Goal: Task Accomplishment & Management: Use online tool/utility

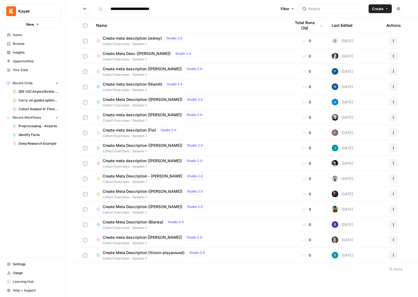
click at [29, 45] on span "Browse" at bounding box center [36, 43] width 46 height 5
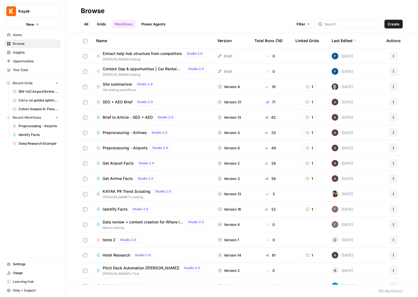
click at [100, 24] on link "Grids" at bounding box center [102, 24] width 16 height 9
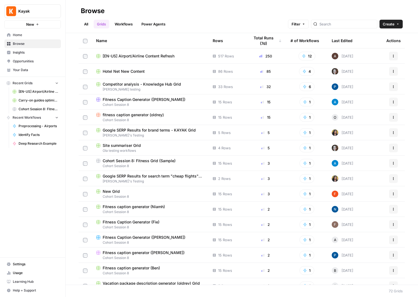
click at [83, 23] on link "All" at bounding box center [86, 24] width 11 height 9
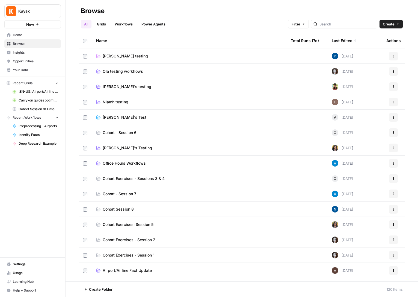
click at [117, 86] on span "[PERSON_NAME]'s testing" at bounding box center [127, 86] width 49 height 5
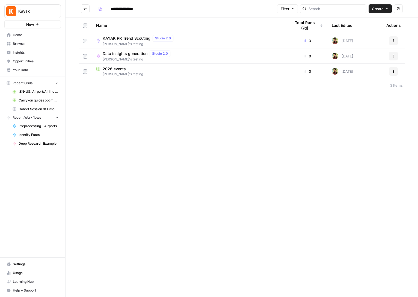
click at [131, 38] on span "KAYAK PR Trend Scouting" at bounding box center [127, 38] width 48 height 5
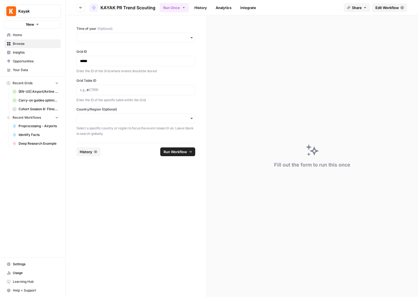
click at [384, 6] on span "Edit Workflow" at bounding box center [387, 7] width 23 height 5
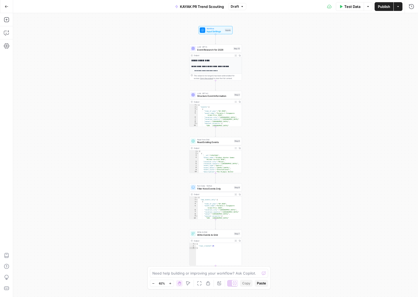
click at [344, 7] on span "Test Data" at bounding box center [352, 6] width 16 height 5
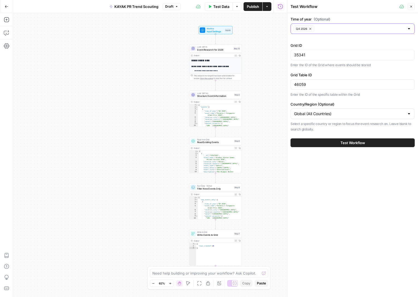
click at [312, 29] on button "Q4 2026" at bounding box center [304, 28] width 21 height 7
click at [316, 29] on input "Time of year (Optional)" at bounding box center [349, 28] width 111 height 5
click at [310, 41] on span "Q1 2026" at bounding box center [351, 42] width 113 height 5
click at [335, 204] on div "Time of year (Optional) Q1 2026 Grid ID 35341 Enter the ID of the Grid where ev…" at bounding box center [352, 154] width 131 height 283
click at [315, 85] on input "46059" at bounding box center [352, 84] width 117 height 5
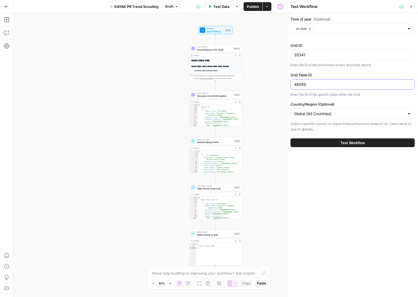
click at [315, 85] on input "46059" at bounding box center [352, 84] width 117 height 5
paste input "8"
type input "46058"
click at [318, 114] on input "Country/Region (Optional)" at bounding box center [349, 113] width 111 height 5
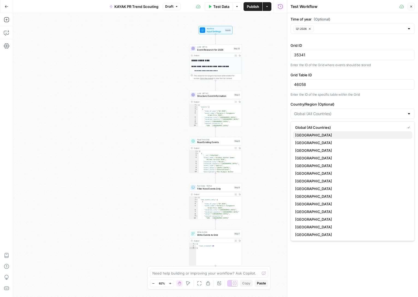
click at [312, 135] on span "United States" at bounding box center [351, 134] width 113 height 5
type input "United States"
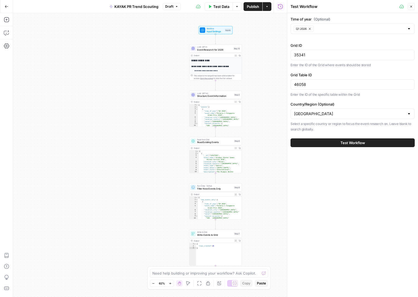
click at [356, 146] on button "Test Workflow" at bounding box center [353, 142] width 124 height 9
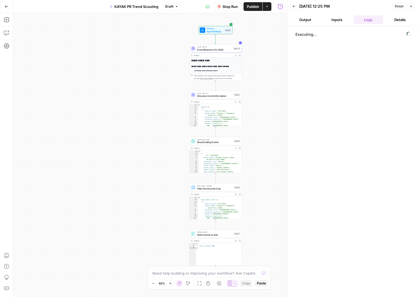
click at [268, 52] on div "**********" at bounding box center [150, 154] width 274 height 283
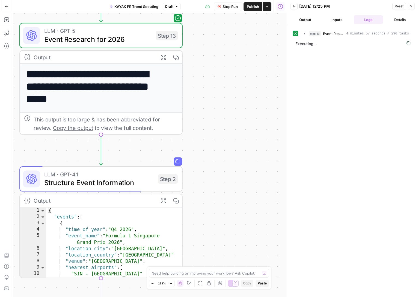
drag, startPoint x: 224, startPoint y: 64, endPoint x: 227, endPoint y: 55, distance: 8.7
click at [227, 55] on div "**********" at bounding box center [150, 154] width 274 height 283
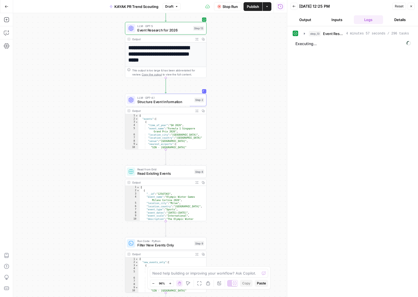
drag, startPoint x: 234, startPoint y: 125, endPoint x: 233, endPoint y: 101, distance: 23.3
click at [233, 101] on div "**********" at bounding box center [150, 154] width 274 height 283
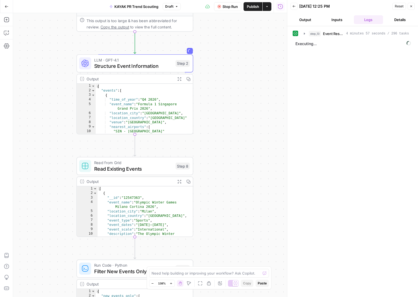
drag, startPoint x: 227, startPoint y: 138, endPoint x: 227, endPoint y: 117, distance: 21.0
click at [227, 117] on div "**********" at bounding box center [150, 154] width 274 height 283
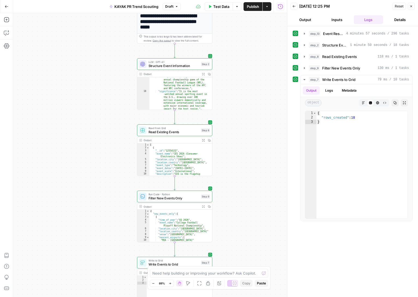
scroll to position [103, 0]
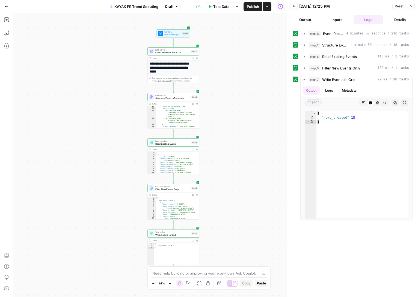
click at [175, 52] on span "Event Research for 2026" at bounding box center [172, 52] width 34 height 3
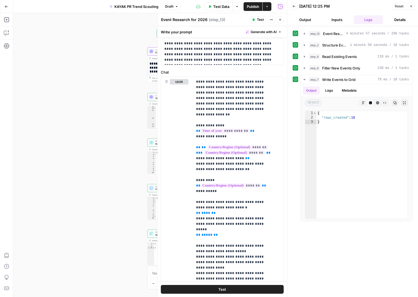
scroll to position [0, 0]
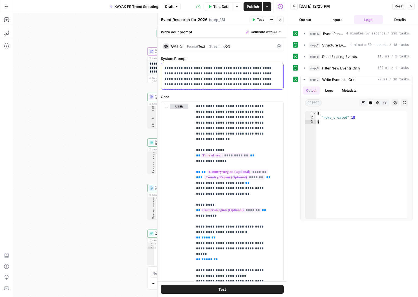
click at [195, 72] on p "**********" at bounding box center [220, 76] width 112 height 22
copy p "**********"
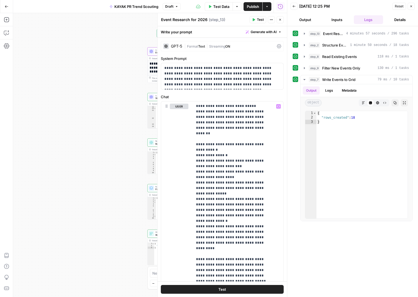
scroll to position [72, 0]
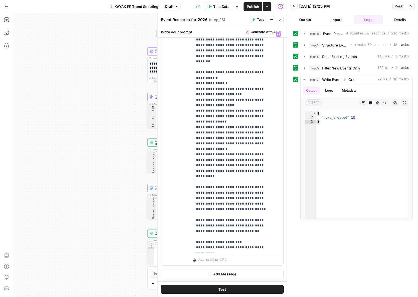
click at [279, 21] on icon "button" at bounding box center [280, 19] width 3 height 3
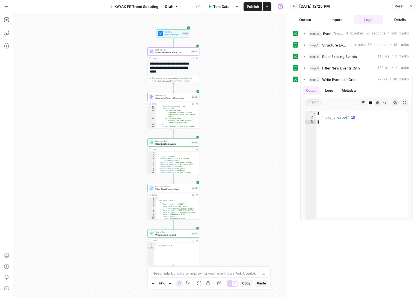
click at [170, 97] on span "Structure Event Information" at bounding box center [172, 97] width 35 height 3
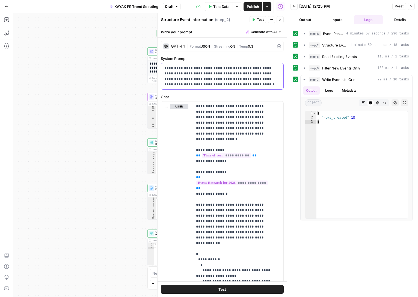
click at [202, 73] on p "**********" at bounding box center [220, 76] width 112 height 22
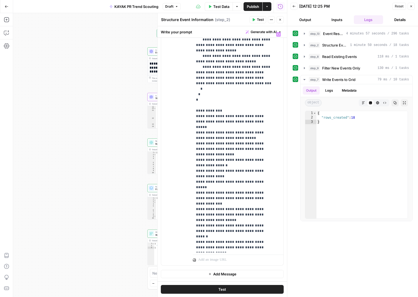
click at [279, 18] on button "Close" at bounding box center [280, 19] width 7 height 7
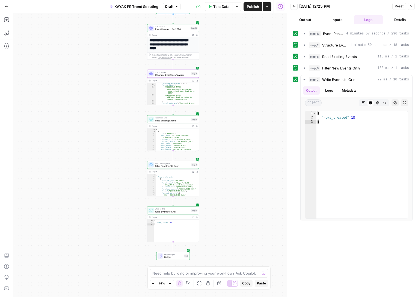
drag, startPoint x: 220, startPoint y: 172, endPoint x: 218, endPoint y: 115, distance: 57.4
click at [218, 115] on div "**********" at bounding box center [150, 154] width 274 height 283
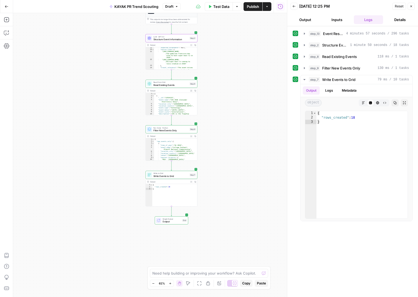
click at [166, 129] on span "Filter New Events Only" at bounding box center [170, 130] width 35 height 3
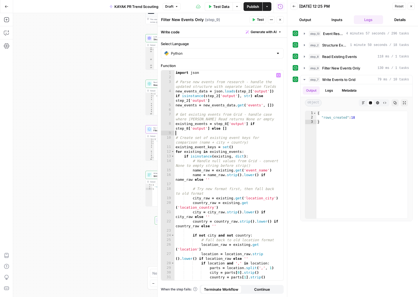
click at [250, 134] on div "import json # Parse new events from research - handle the updated structure wit…" at bounding box center [227, 179] width 105 height 219
click at [253, 144] on div "import json # Parse new events from research - handle the updated structure wit…" at bounding box center [227, 179] width 105 height 219
type textarea "**********"
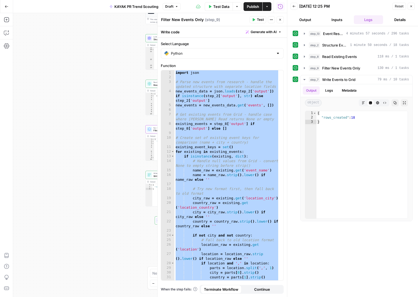
click at [280, 19] on icon "button" at bounding box center [280, 19] width 3 height 3
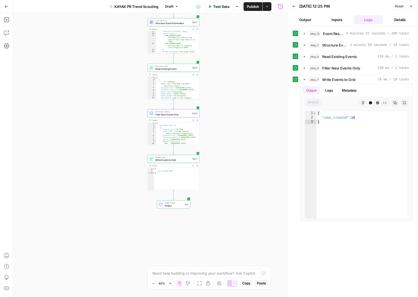
click at [172, 161] on span "Write Events to Grid" at bounding box center [172, 159] width 35 height 3
type input "2026 events"
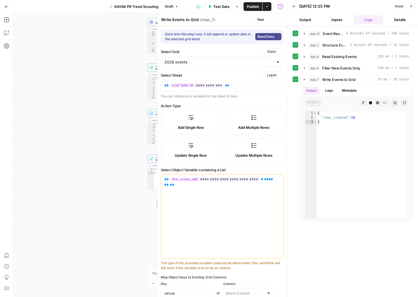
type input "venue"
type input "event_name"
type input "event_type"
type input "description"
type input "event_dates"
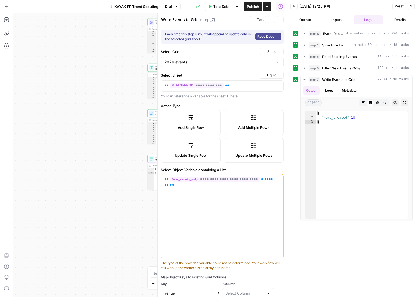
type input "event_scale"
type input "significance"
type input "source_links"
type input "time_of_year"
type input "location_city"
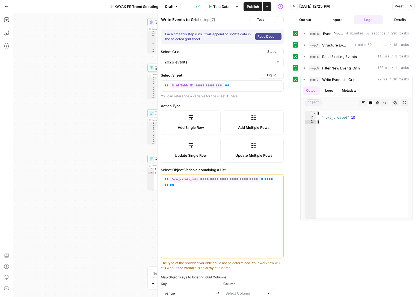
type input "location_country"
type input "nearest_airports"
type input "travel_relevance"
type input "expected_attendance"
click at [280, 22] on button "Close" at bounding box center [280, 19] width 7 height 7
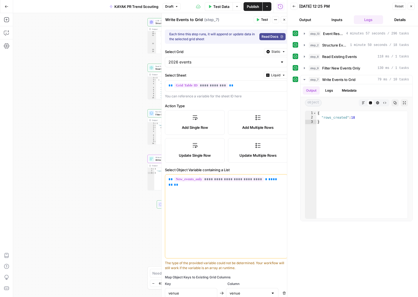
click at [280, 22] on div "Test Actions Close" at bounding box center [271, 19] width 34 height 7
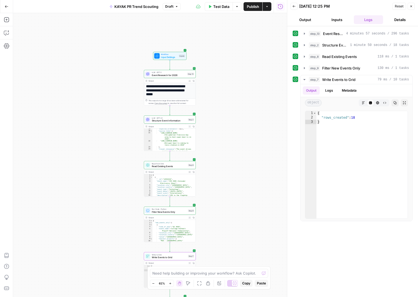
click at [166, 75] on span "Event Research for 2026" at bounding box center [169, 74] width 34 height 3
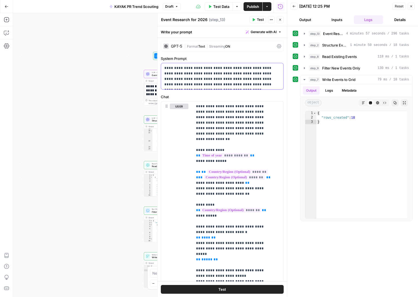
click at [202, 76] on p "**********" at bounding box center [220, 76] width 112 height 22
click at [175, 74] on p "**********" at bounding box center [220, 76] width 112 height 22
click at [280, 20] on icon "button" at bounding box center [280, 20] width 2 height 2
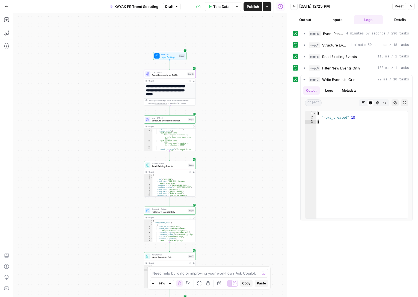
click at [178, 124] on div "Output Expand Output Copy" at bounding box center [170, 126] width 52 height 4
click at [176, 123] on div "LLM · GPT-4.1 Structure Event Information Step 2" at bounding box center [170, 119] width 52 height 8
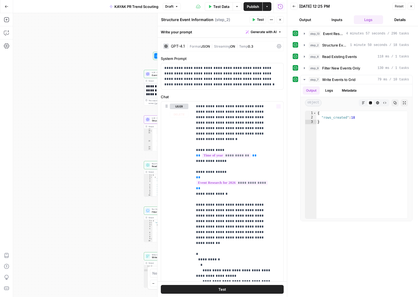
click at [64, 99] on div "**********" at bounding box center [150, 154] width 274 height 283
click at [152, 78] on div "**********" at bounding box center [170, 88] width 52 height 36
click at [411, 9] on button "Close" at bounding box center [411, 6] width 7 height 7
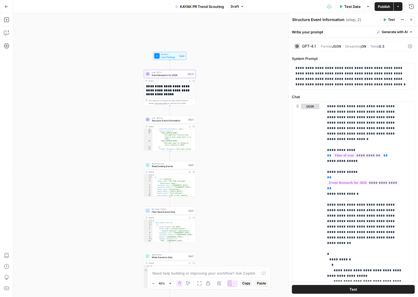
click at [181, 75] on span "Event Research for 2026" at bounding box center [169, 74] width 34 height 3
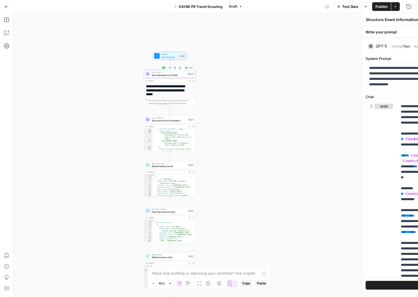
type textarea "Event Research for 2026"
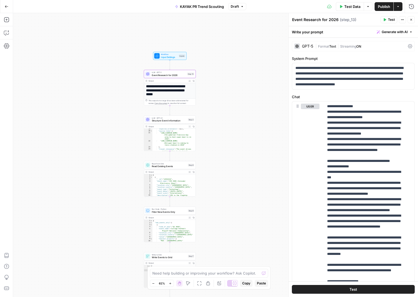
scroll to position [503, 0]
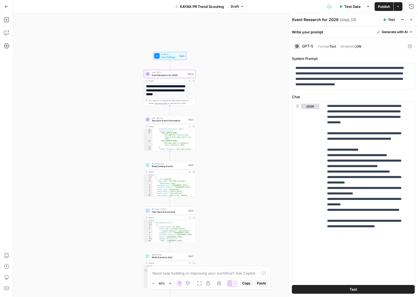
click at [167, 121] on span "Structure Event Information" at bounding box center [169, 120] width 35 height 3
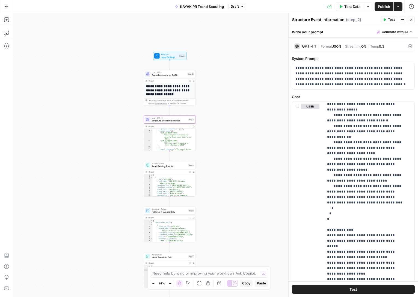
scroll to position [249, 0]
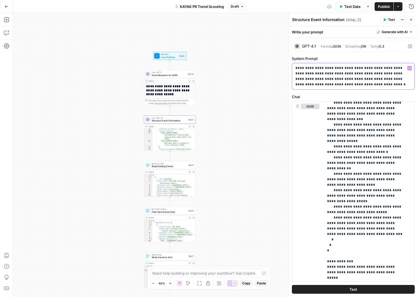
click at [362, 76] on p "**********" at bounding box center [351, 76] width 112 height 22
copy p "**********"
click at [345, 156] on p "**********" at bounding box center [365, 127] width 76 height 546
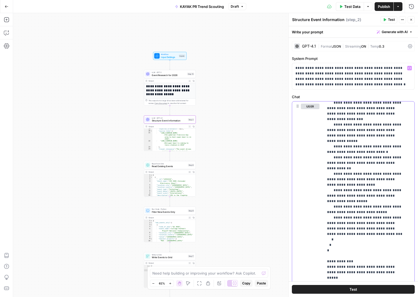
click at [345, 156] on p "**********" at bounding box center [365, 127] width 76 height 546
click at [354, 156] on p "**********" at bounding box center [365, 127] width 76 height 546
click at [173, 169] on div "Read from Grid Read Existing Events Step 8 Copy step Delete step Add Note Test" at bounding box center [170, 165] width 52 height 8
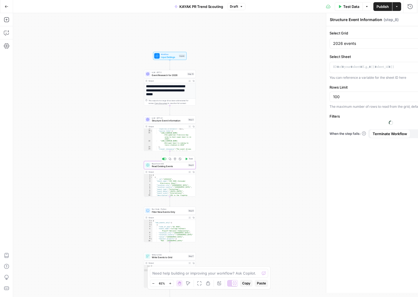
type textarea "Read Existing Events"
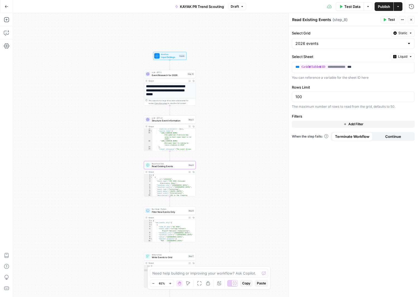
type textarea "**********"
click at [167, 225] on div "{ "new_events_only" : [ { "time_of_year" : "Q1 2026" , "event_name" : "College …" at bounding box center [172, 233] width 41 height 28
click at [180, 167] on span "Read Existing Events" at bounding box center [169, 165] width 35 height 3
click at [175, 181] on div "[ { "__id" : "12554132" , "event_name" : "CES 2026 (Consumer Electronics Show)"…" at bounding box center [172, 193] width 41 height 38
click at [170, 167] on span "Read Existing Events" at bounding box center [169, 165] width 35 height 3
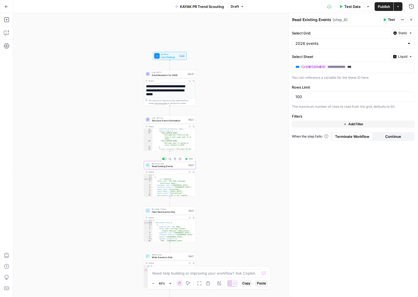
click at [170, 167] on span "Read Existing Events" at bounding box center [169, 165] width 35 height 3
click at [229, 168] on div "**********" at bounding box center [215, 154] width 405 height 283
click at [164, 169] on div "**********" at bounding box center [170, 179] width 52 height 36
type textarea "**********"
click at [170, 185] on div "[ { "__id" : "12554132" , "event_name" : "CES 2026 (Consumer Electronics Show)"…" at bounding box center [172, 193] width 41 height 38
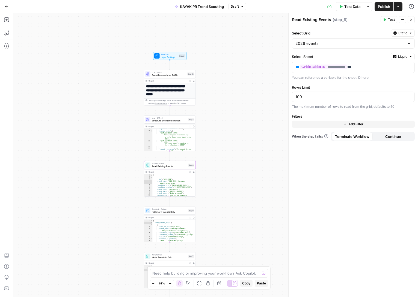
click at [170, 211] on span "Filter New Events Only" at bounding box center [169, 211] width 35 height 3
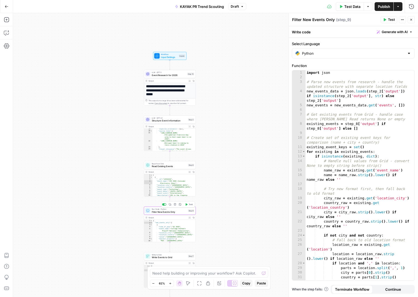
click at [348, 125] on div "import json # Parse new events from research - handle the updated structure wit…" at bounding box center [358, 179] width 105 height 219
type textarea "**********"
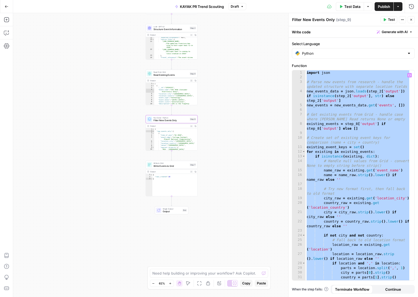
click at [180, 162] on span "Write to Grid" at bounding box center [170, 163] width 35 height 3
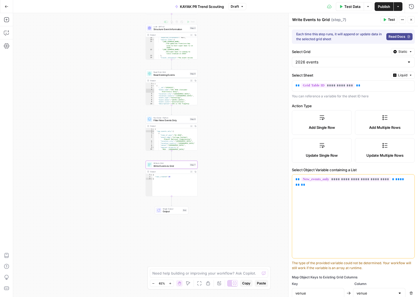
scroll to position [0, 0]
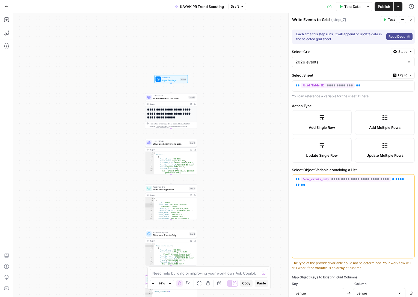
click at [413, 20] on button "Close" at bounding box center [411, 19] width 7 height 7
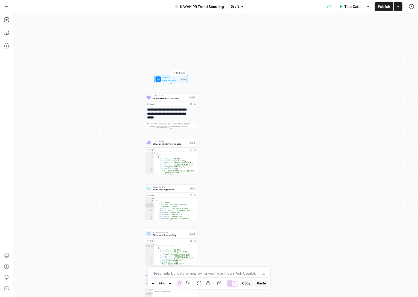
click at [167, 77] on span "Workflow" at bounding box center [170, 77] width 17 height 3
click at [352, 7] on span "Test Data" at bounding box center [352, 6] width 16 height 5
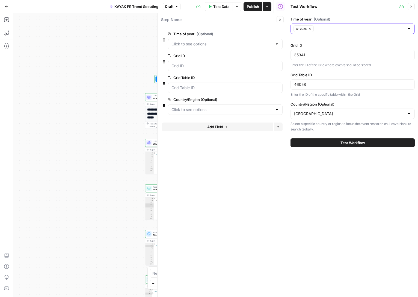
click at [312, 30] on button "Q1 2026" at bounding box center [304, 28] width 20 height 7
click at [312, 30] on input "Time of year (Optional)" at bounding box center [349, 28] width 111 height 5
click at [305, 46] on button "Q2 2026" at bounding box center [352, 50] width 119 height 8
click at [337, 153] on div "Time of year (Optional) Q2 2026 Grid ID 35341 Enter the ID of the Grid where ev…" at bounding box center [352, 154] width 131 height 283
click at [331, 144] on button "Test Workflow" at bounding box center [353, 142] width 124 height 9
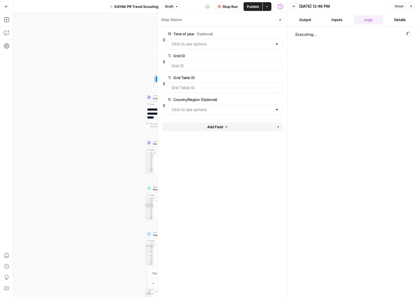
click at [281, 19] on icon "button" at bounding box center [280, 19] width 3 height 3
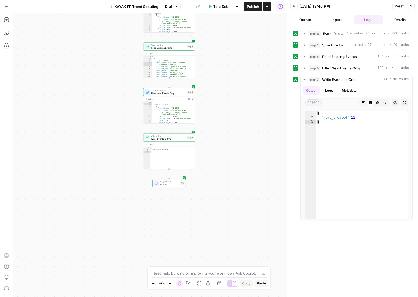
click at [296, 7] on button "Back" at bounding box center [294, 6] width 7 height 7
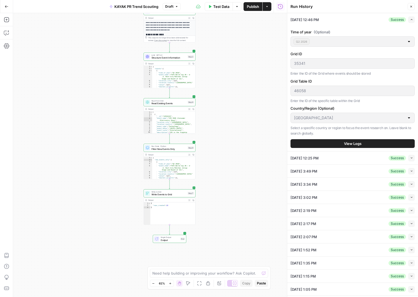
click at [225, 7] on span "Test Data" at bounding box center [221, 6] width 16 height 5
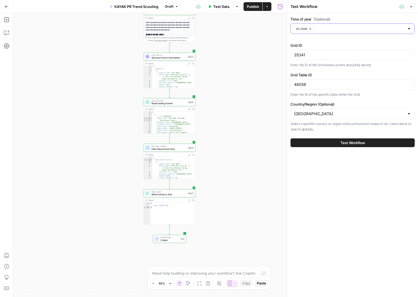
click at [311, 27] on icon "button" at bounding box center [310, 28] width 3 height 3
click at [311, 27] on input "Time of year (Optional)" at bounding box center [349, 28] width 111 height 5
click at [313, 59] on span "Q3 2026" at bounding box center [351, 57] width 113 height 5
click at [338, 142] on button "Test Workflow" at bounding box center [353, 142] width 124 height 9
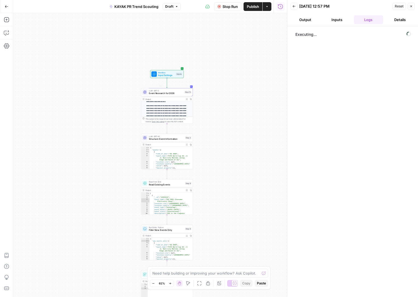
scroll to position [52, 0]
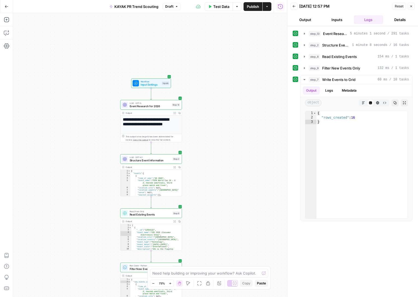
click at [294, 6] on icon "button" at bounding box center [293, 6] width 3 height 3
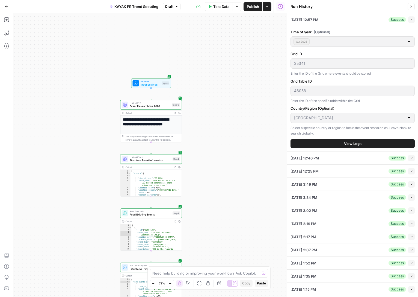
click at [350, 37] on div "Q3 2026" at bounding box center [353, 41] width 124 height 10
click at [220, 8] on span "Test Data" at bounding box center [221, 6] width 16 height 5
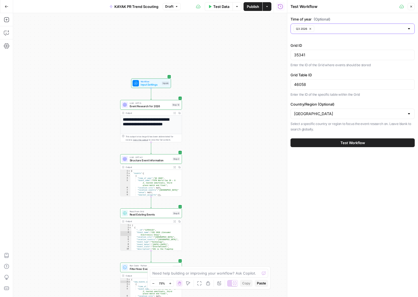
click at [312, 30] on button "Q3 2026" at bounding box center [304, 28] width 21 height 7
click at [312, 30] on input "Time of year (Optional)" at bounding box center [349, 28] width 111 height 5
click at [308, 63] on span "Q4 2026" at bounding box center [351, 65] width 113 height 5
click at [321, 209] on div "Time of year (Optional) Q4 2026 Grid ID 35341 Enter the ID of the Grid where ev…" at bounding box center [352, 154] width 131 height 283
click at [325, 143] on button "Test Workflow" at bounding box center [353, 142] width 124 height 9
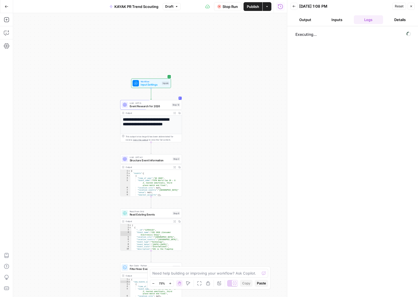
click at [155, 85] on span "Input Settings" at bounding box center [151, 84] width 20 height 4
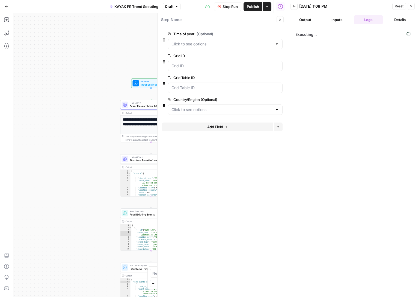
click at [280, 20] on icon "button" at bounding box center [280, 19] width 3 height 3
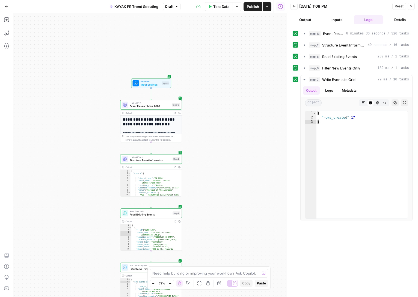
click at [345, 21] on button "Inputs" at bounding box center [336, 19] width 29 height 9
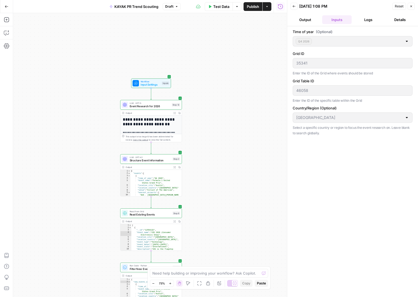
click at [315, 20] on button "Output" at bounding box center [305, 19] width 29 height 9
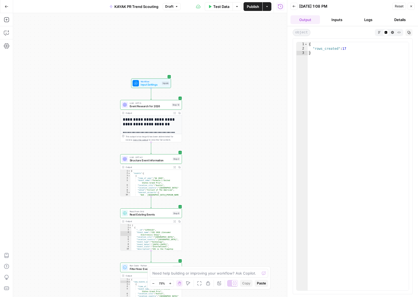
click at [296, 7] on button "Back" at bounding box center [294, 6] width 7 height 7
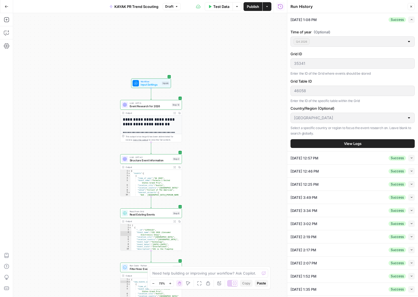
click at [223, 6] on span "Test Data" at bounding box center [221, 6] width 16 height 5
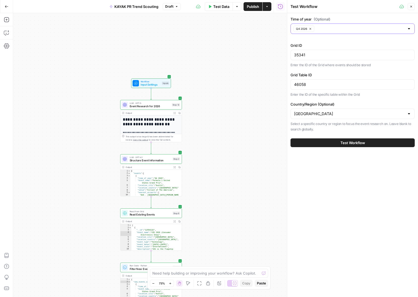
click at [308, 28] on button "Q4 2026" at bounding box center [304, 28] width 21 height 7
click at [312, 28] on input "Time of year (Optional)" at bounding box center [349, 28] width 111 height 5
click at [308, 43] on span "Q1 2026" at bounding box center [351, 42] width 113 height 5
click at [323, 117] on div "United States" at bounding box center [353, 113] width 124 height 10
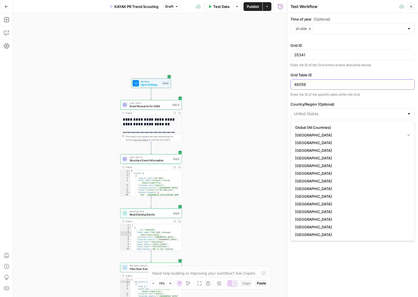
type input "United States"
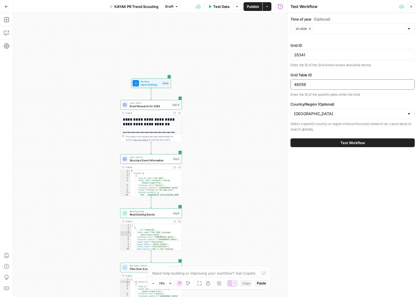
click at [305, 83] on input "46058" at bounding box center [352, 84] width 117 height 5
paste input "582"
type input "45828"
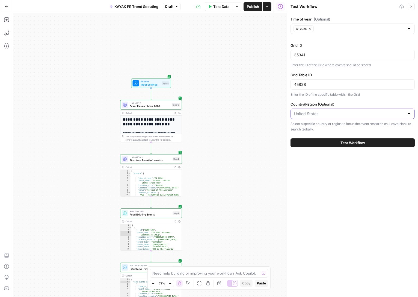
click at [319, 111] on input "Country/Region (Optional)" at bounding box center [349, 113] width 111 height 5
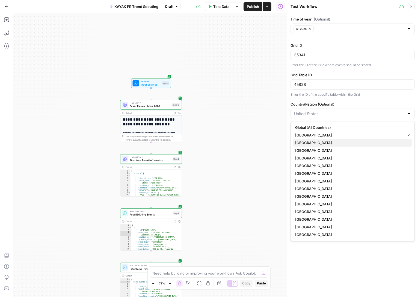
click at [314, 140] on span "United Kingdom" at bounding box center [351, 142] width 113 height 5
type input "United Kingdom"
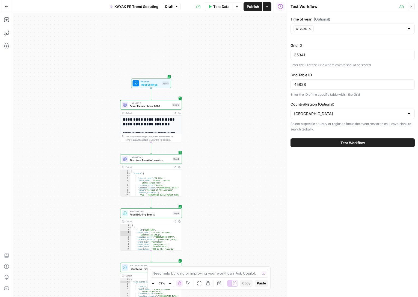
click at [321, 146] on button "Test Workflow" at bounding box center [353, 142] width 124 height 9
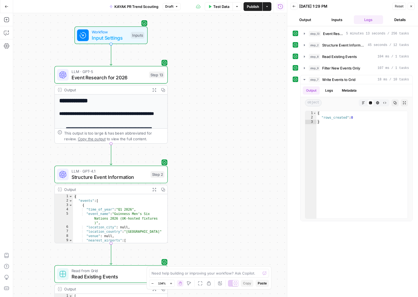
click at [217, 5] on span "Test Data" at bounding box center [221, 6] width 16 height 5
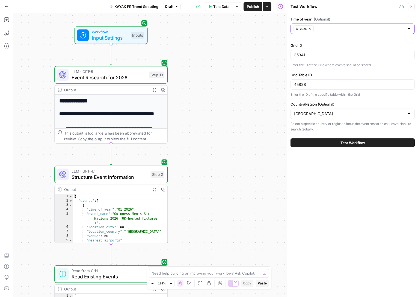
click at [311, 28] on icon "button" at bounding box center [310, 29] width 2 height 2
click at [311, 28] on input "Time of year (Optional)" at bounding box center [349, 28] width 111 height 5
click at [303, 47] on span "Q2 2026" at bounding box center [351, 49] width 113 height 5
click at [316, 143] on button "Test Workflow" at bounding box center [353, 142] width 124 height 9
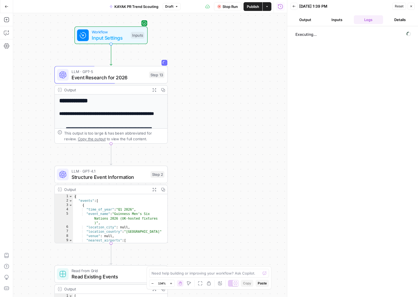
click at [223, 7] on span "Stop Run" at bounding box center [230, 6] width 15 height 5
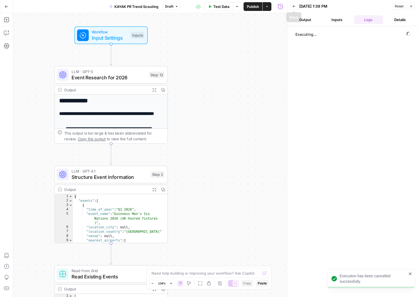
click at [279, 5] on icon "button" at bounding box center [280, 6] width 5 height 5
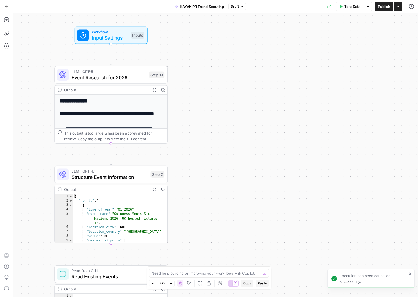
click at [353, 4] on span "Test Data" at bounding box center [352, 6] width 16 height 5
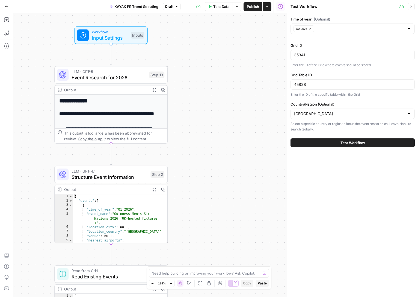
click at [410, 8] on icon "button" at bounding box center [411, 6] width 3 height 3
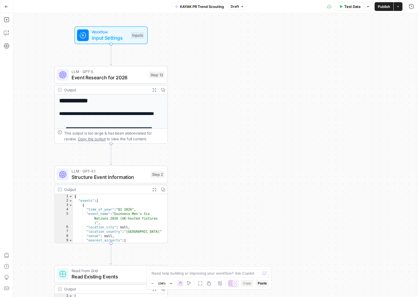
click at [346, 8] on span "Test Data" at bounding box center [352, 6] width 16 height 5
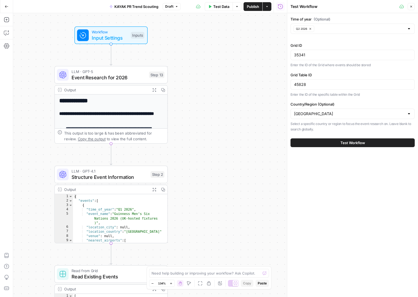
click at [283, 5] on icon "button" at bounding box center [280, 6] width 5 height 5
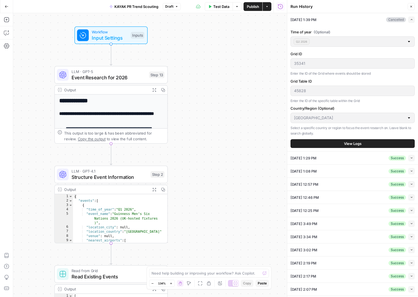
click at [410, 158] on icon "button" at bounding box center [411, 157] width 3 height 3
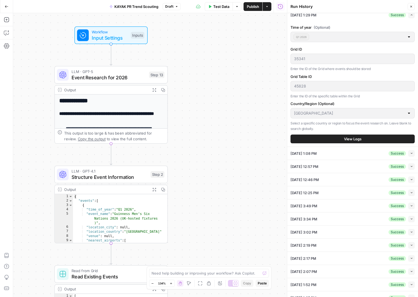
scroll to position [27, 0]
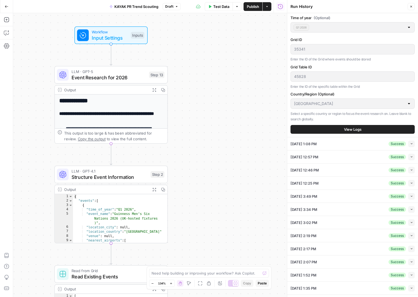
click at [338, 129] on button "View Logs" at bounding box center [353, 129] width 124 height 9
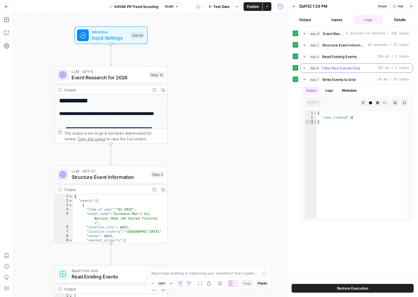
click at [302, 66] on icon "button" at bounding box center [304, 68] width 4 height 4
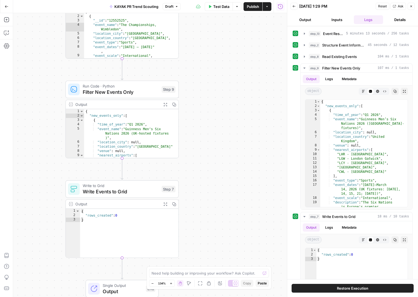
click at [136, 92] on span "Filter New Events Only" at bounding box center [121, 91] width 76 height 7
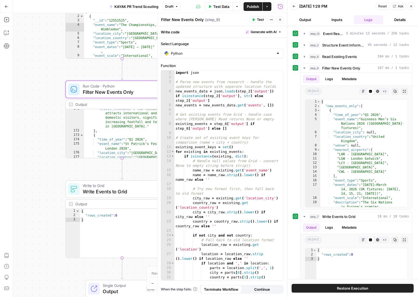
scroll to position [1074, 0]
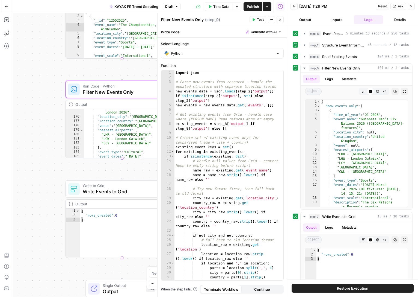
click at [126, 193] on span "Write Events to Grid" at bounding box center [121, 191] width 76 height 7
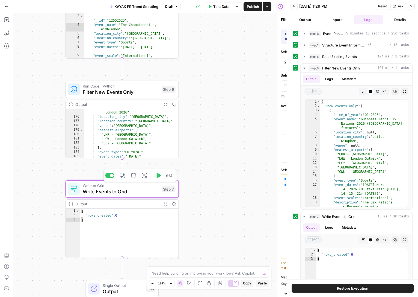
type textarea "Write Events to Grid"
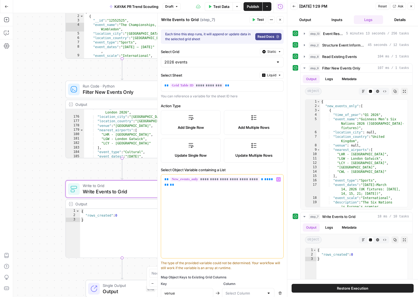
scroll to position [122, 0]
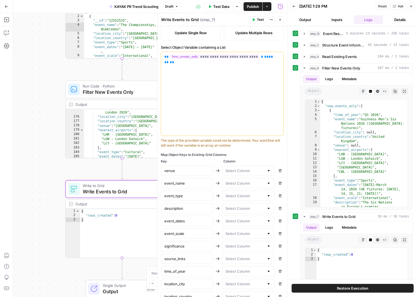
click at [252, 175] on div at bounding box center [248, 170] width 52 height 10
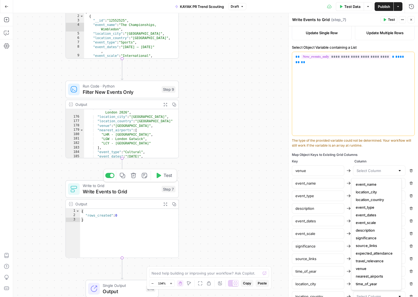
click at [155, 190] on span "Write Events to Grid" at bounding box center [121, 191] width 76 height 7
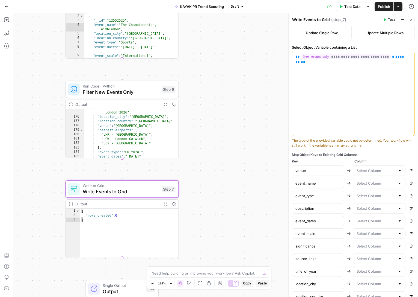
click at [373, 167] on div at bounding box center [379, 170] width 52 height 10
click at [369, 221] on span "venue" at bounding box center [375, 222] width 39 height 5
type input "venue"
click at [370, 190] on div at bounding box center [379, 195] width 52 height 10
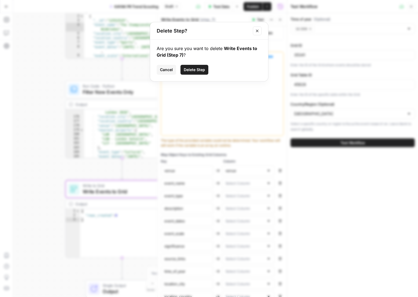
click at [256, 31] on icon "Close modal" at bounding box center [257, 31] width 4 height 4
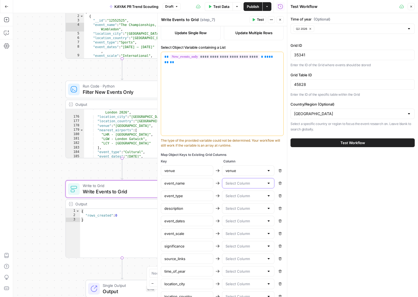
click at [236, 182] on input "text" at bounding box center [245, 182] width 39 height 5
click at [238, 193] on button "event_name" at bounding box center [246, 197] width 46 height 8
type input "event_name"
click at [235, 196] on input "text" at bounding box center [245, 195] width 39 height 5
click at [235, 218] on span "event_type" at bounding box center [244, 216] width 39 height 5
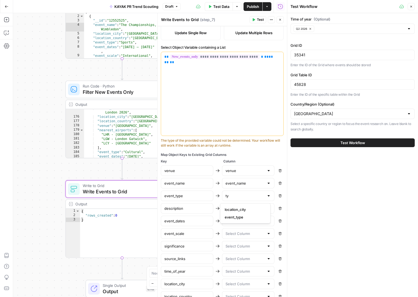
type input "event_type"
click at [232, 207] on input "text" at bounding box center [245, 207] width 39 height 5
click at [232, 223] on span "description" at bounding box center [244, 221] width 39 height 5
type input "description"
click at [236, 217] on div at bounding box center [248, 220] width 52 height 10
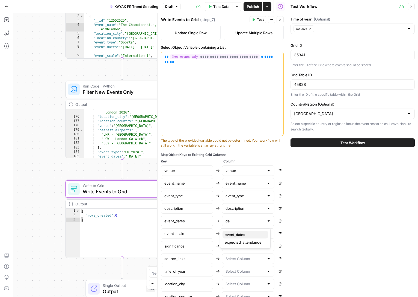
click at [239, 235] on span "event_dates" at bounding box center [244, 234] width 39 height 5
type input "event_dates"
click at [238, 228] on div at bounding box center [248, 233] width 52 height 10
click at [234, 249] on span "event_scale" at bounding box center [244, 246] width 39 height 5
type input "event_scale"
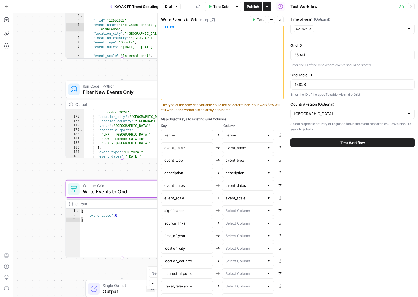
scroll to position [164, 0]
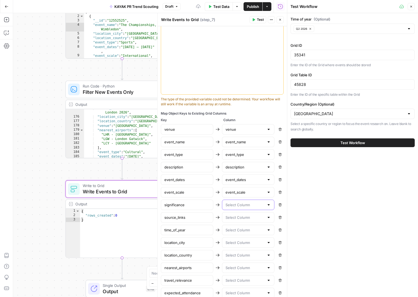
click at [240, 205] on input "text" at bounding box center [245, 204] width 39 height 5
click at [239, 218] on span "significance" at bounding box center [244, 217] width 39 height 5
type input "significance"
click at [235, 218] on input "text" at bounding box center [245, 216] width 39 height 5
click at [238, 231] on span "source_links" at bounding box center [244, 230] width 39 height 5
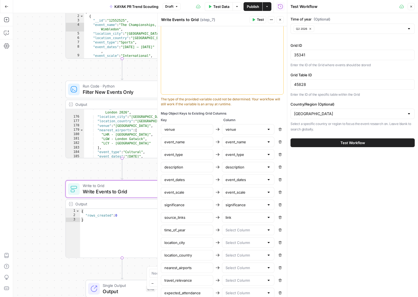
type input "source_links"
click at [238, 231] on input "text" at bounding box center [245, 229] width 39 height 5
click at [241, 244] on span "time_of_year" at bounding box center [244, 243] width 39 height 5
type input "time_of_year"
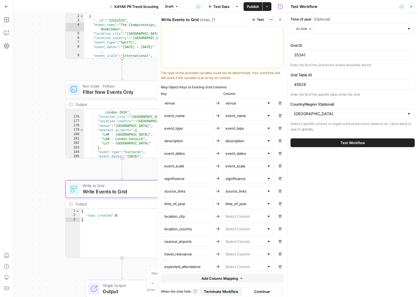
scroll to position [192, 0]
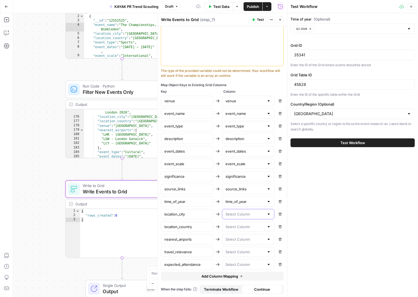
click at [237, 216] on input "text" at bounding box center [245, 213] width 39 height 5
click at [242, 226] on span "location_city" at bounding box center [244, 227] width 39 height 5
type input "location_city"
click at [235, 232] on div "venue venue Remove event_name event_name Remove event_type event_type Remove de…" at bounding box center [222, 183] width 123 height 174
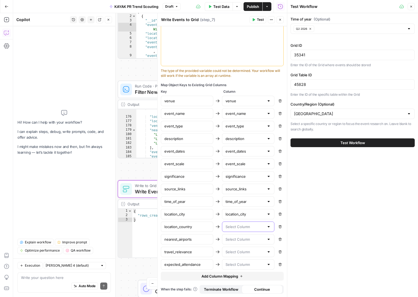
click at [236, 227] on input "text" at bounding box center [245, 226] width 39 height 5
click at [234, 240] on span "location_country" at bounding box center [244, 239] width 39 height 5
type input "location_country"
click at [234, 240] on input "text" at bounding box center [245, 238] width 39 height 5
click at [239, 251] on span "nearest_airports" at bounding box center [244, 252] width 39 height 5
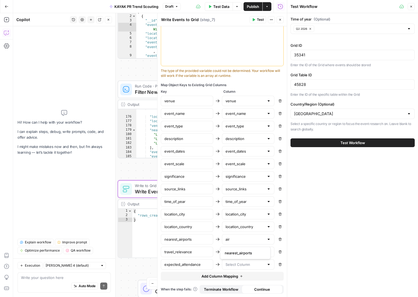
type input "nearest_airports"
click at [235, 249] on input "text" at bounding box center [245, 251] width 39 height 5
click at [244, 263] on span "travel_relevance" at bounding box center [244, 264] width 39 height 5
type input "travel_relevance"
click at [234, 259] on div at bounding box center [248, 264] width 52 height 10
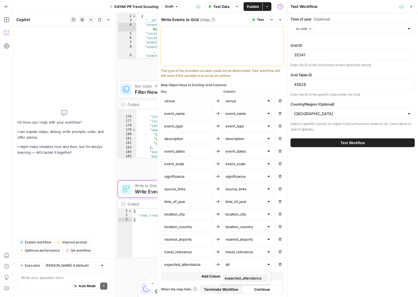
click at [241, 275] on span "expected_attendance" at bounding box center [244, 277] width 39 height 5
type input "expected_attendance"
click at [352, 185] on div "Time of year (Optional) Q2 2026 Grid ID 35341 Enter the ID of the Grid where ev…" at bounding box center [352, 154] width 131 height 283
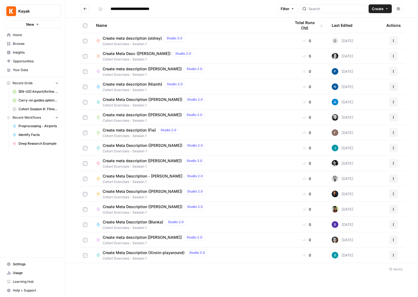
click at [83, 10] on button "Go back" at bounding box center [85, 8] width 9 height 9
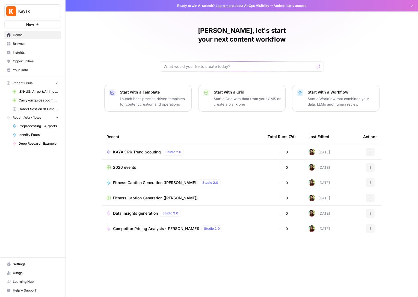
click at [21, 41] on span "Browse" at bounding box center [36, 43] width 46 height 5
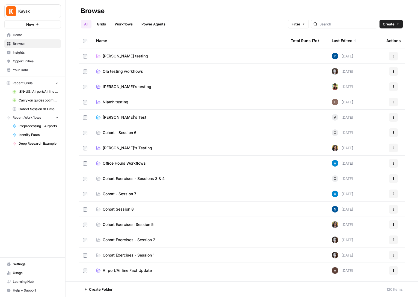
click at [112, 85] on span "[PERSON_NAME]'s testing" at bounding box center [127, 86] width 49 height 5
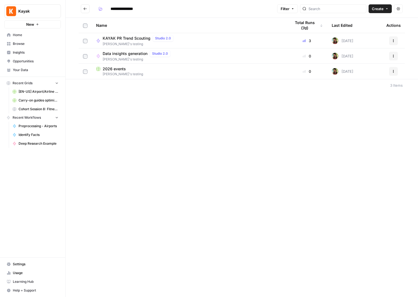
click at [117, 70] on span "2026 events" at bounding box center [114, 68] width 23 height 5
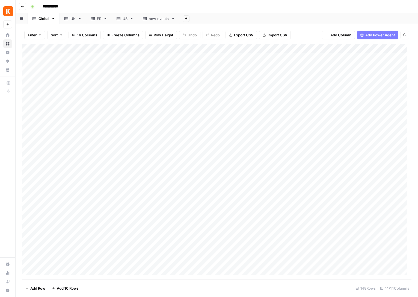
click at [71, 17] on div "UK" at bounding box center [72, 18] width 5 height 5
click at [97, 20] on div "FR" at bounding box center [96, 18] width 10 height 5
click at [121, 20] on div "US" at bounding box center [122, 18] width 11 height 5
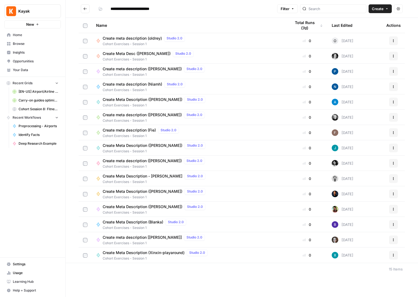
click at [17, 45] on span "Browse" at bounding box center [36, 43] width 46 height 5
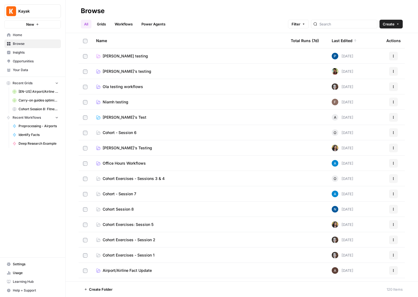
click at [339, 39] on div "Last Edited" at bounding box center [344, 40] width 25 height 15
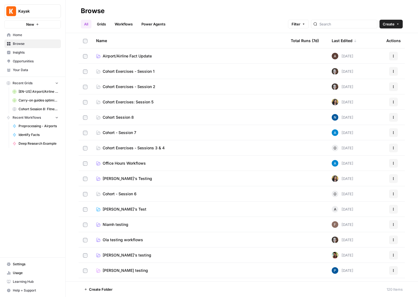
click at [339, 39] on div "Last Edited" at bounding box center [344, 40] width 25 height 15
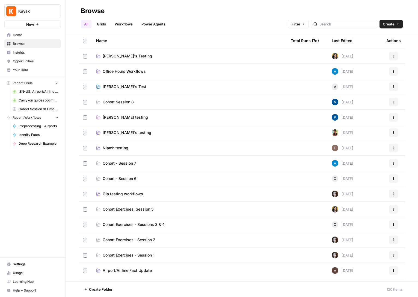
click at [124, 55] on span "Oliana's Testing" at bounding box center [127, 55] width 49 height 5
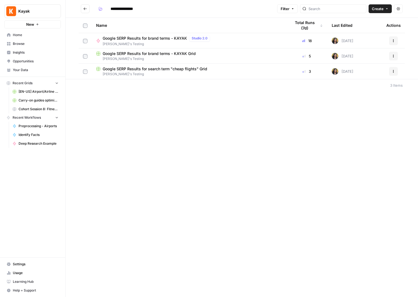
click at [140, 38] on span "Google SERP Results for brand terms - KAYAK" at bounding box center [145, 38] width 84 height 5
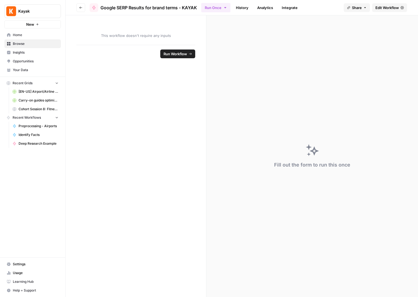
click at [389, 8] on span "Edit Workflow" at bounding box center [387, 7] width 23 height 5
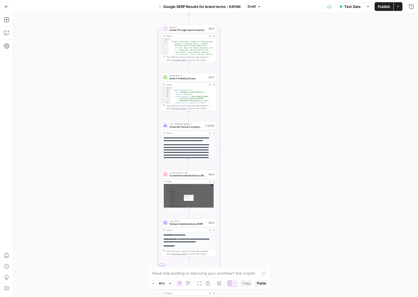
click at [266, 201] on div "Workflow Input Settings Inputs Run Code · Python Prepare Enhanced Metadata Step…" at bounding box center [215, 154] width 405 height 283
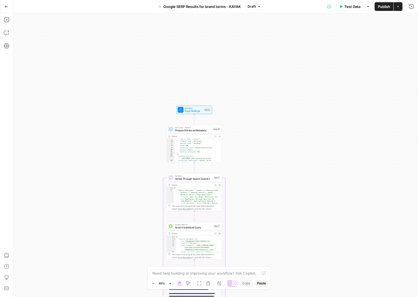
scroll to position [22, 0]
click at [190, 131] on span "Prepare Enhanced Metadata" at bounding box center [193, 130] width 36 height 4
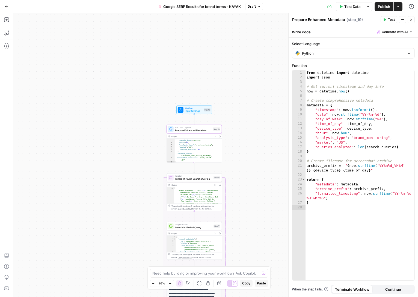
click at [366, 215] on div "from datetime import datetime import json # Get current timestamp and day info …" at bounding box center [360, 179] width 109 height 219
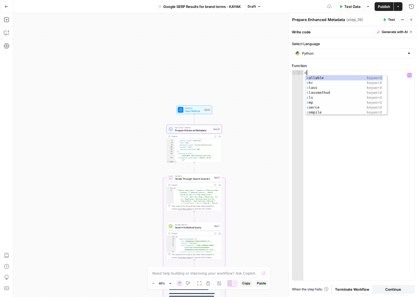
type textarea "*"
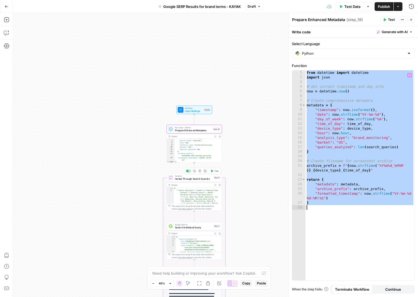
click at [193, 177] on span "Iterate Through Search Queries" at bounding box center [193, 179] width 37 height 4
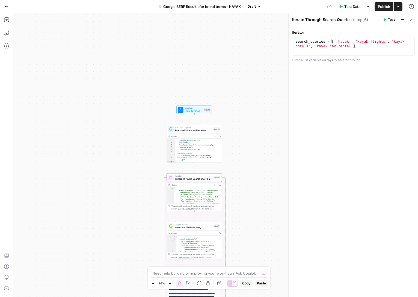
click at [353, 43] on div "search_queries = [ 'kayak' , 'kayak flights' , 'kayak hotels' , 'kayak car rent…" at bounding box center [353, 55] width 118 height 32
type textarea "**********"
click at [353, 43] on div "search_queries = [ 'kayak' , 'kayak flights' , 'kayak hotels' , 'kayak car rent…" at bounding box center [353, 55] width 118 height 32
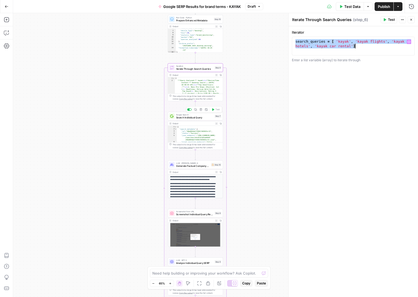
click at [193, 118] on span "Search Individual Query" at bounding box center [194, 118] width 37 height 4
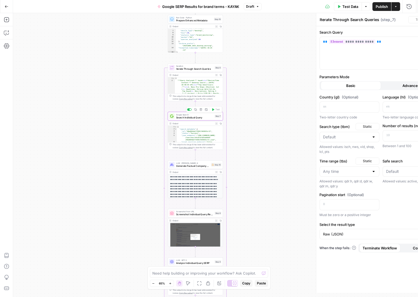
type textarea "Search Individual Query"
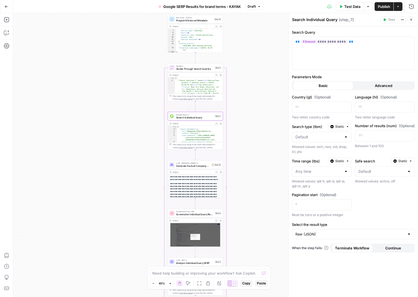
click at [196, 119] on span "Search Individual Query" at bounding box center [194, 118] width 37 height 4
click at [373, 47] on div "**********" at bounding box center [353, 53] width 122 height 32
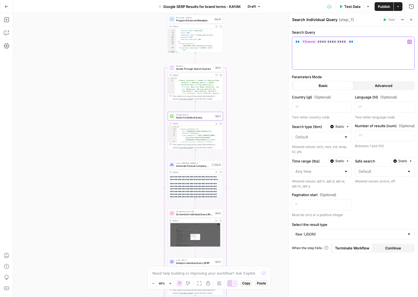
copy p "**********"
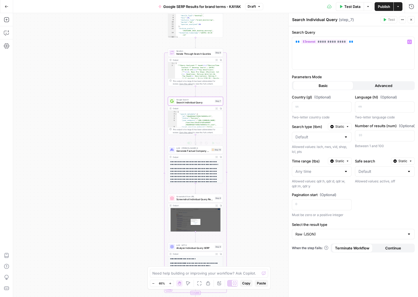
click at [197, 153] on div "LLM · Claude Sonnet 4 Generate Factual Company Description Step 16 Copy step De…" at bounding box center [195, 149] width 55 height 8
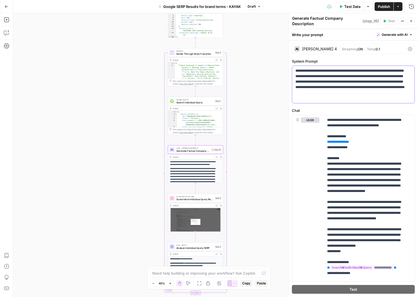
click at [338, 95] on p "**********" at bounding box center [351, 84] width 112 height 33
click at [345, 183] on p "**********" at bounding box center [365, 251] width 76 height 268
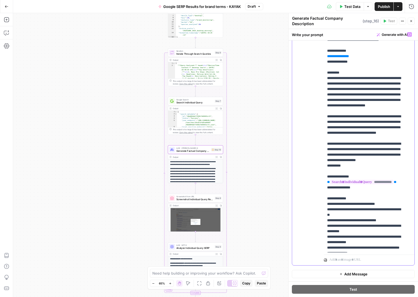
scroll to position [0, 0]
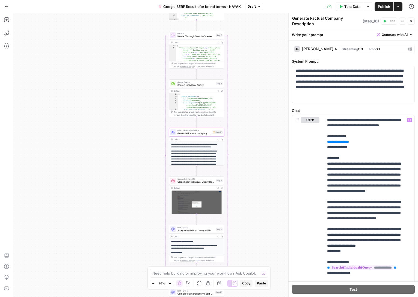
click at [193, 182] on span "Screenshot Individual Query Results" at bounding box center [196, 182] width 37 height 4
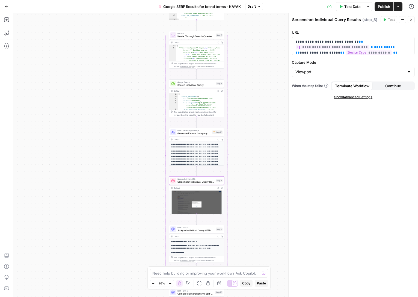
scroll to position [3, 0]
click at [388, 42] on p "**********" at bounding box center [351, 44] width 112 height 16
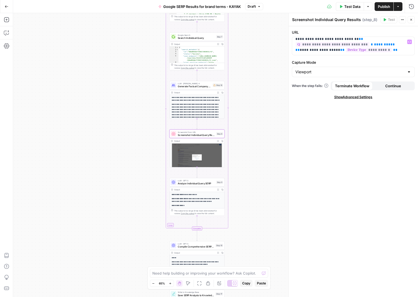
click at [197, 184] on span "Analyze Individual Query SERP" at bounding box center [196, 184] width 37 height 4
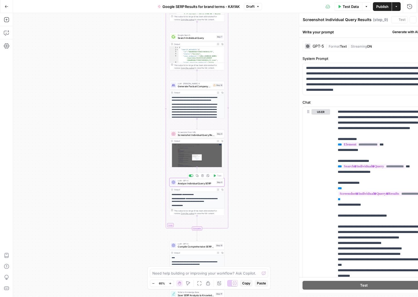
type textarea "Analyze Individual Query SERP"
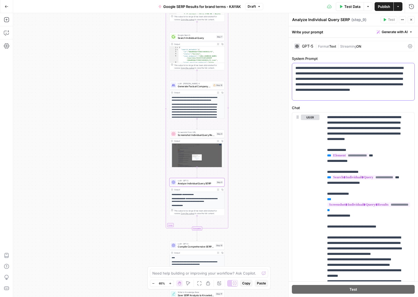
click at [366, 88] on p "**********" at bounding box center [351, 81] width 112 height 33
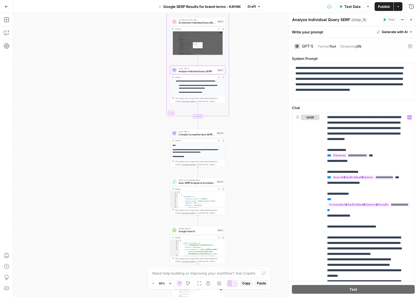
click at [195, 134] on span "Compile Comprehensive SERP Report" at bounding box center [197, 134] width 36 height 4
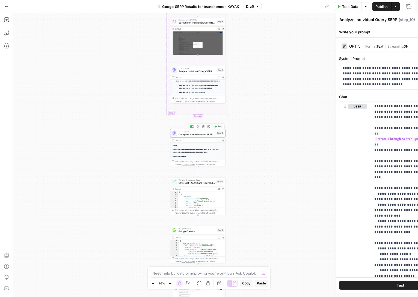
type textarea "Compile Comprehensive SERP Report"
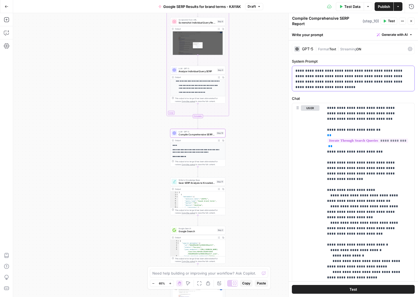
click at [354, 78] on p "**********" at bounding box center [351, 76] width 112 height 16
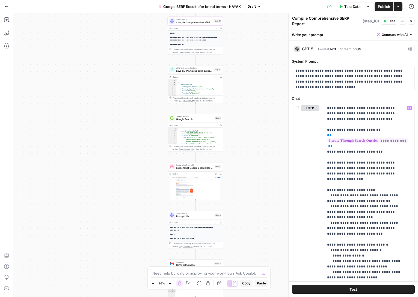
click at [191, 72] on span "Save SERP Analysis to Knowledge Base" at bounding box center [194, 71] width 36 height 4
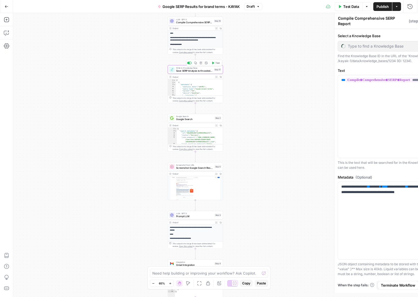
type textarea "Save SERP Analysis to Knowledge Base"
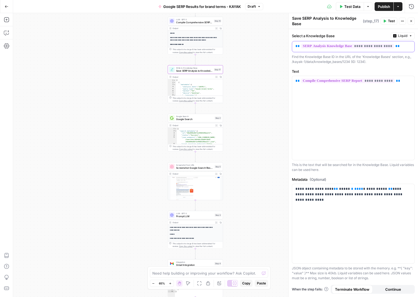
click at [404, 48] on div "**********" at bounding box center [349, 46] width 114 height 11
copy p "**********"
click at [326, 99] on div "**********" at bounding box center [353, 118] width 122 height 84
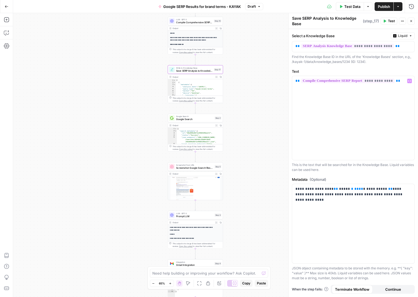
click at [358, 211] on div "**********" at bounding box center [353, 223] width 122 height 79
click at [195, 119] on span "Google Search" at bounding box center [194, 119] width 37 height 4
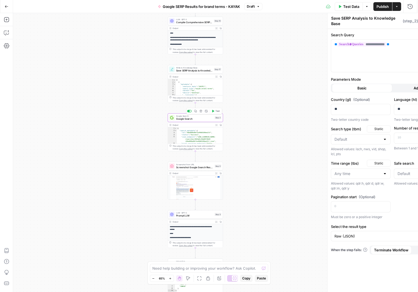
type textarea "Google Search"
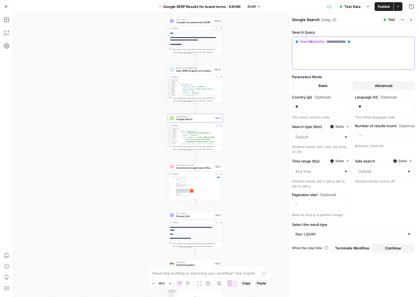
click at [358, 58] on div "**********" at bounding box center [353, 53] width 122 height 32
click at [191, 170] on div "Screenshot from URL Screenshot Google Search Results Step 5" at bounding box center [195, 166] width 55 height 8
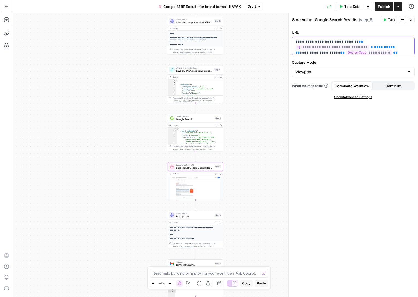
click at [378, 41] on p "**********" at bounding box center [351, 47] width 112 height 16
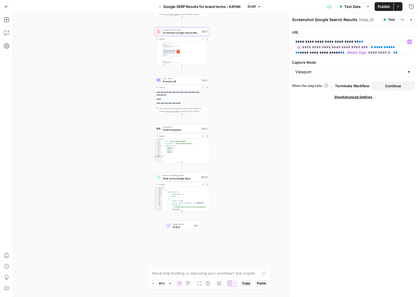
click at [177, 83] on div "LLM · GPT-5 Prompt LLM Step 3 Copy step Delete step Add Note Test" at bounding box center [181, 80] width 55 height 8
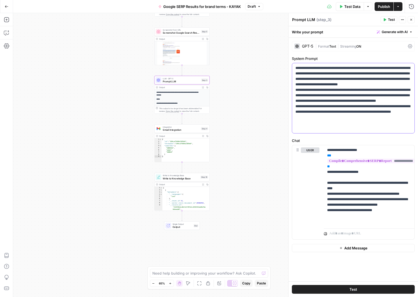
click at [337, 101] on p "**********" at bounding box center [353, 98] width 116 height 66
click at [365, 203] on p "**********" at bounding box center [369, 185] width 84 height 76
click at [176, 133] on div "Integration Gmail Integration Step 4 Output Expand Output Copy 1 2 3 4 5 6 7 8 …" at bounding box center [181, 143] width 55 height 38
click at [183, 129] on span "Gmail Integration" at bounding box center [181, 130] width 37 height 4
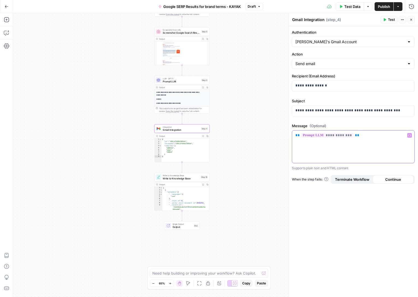
click at [362, 135] on p "**********" at bounding box center [353, 134] width 116 height 5
click at [348, 113] on div "**********" at bounding box center [353, 110] width 122 height 11
copy p "**********"
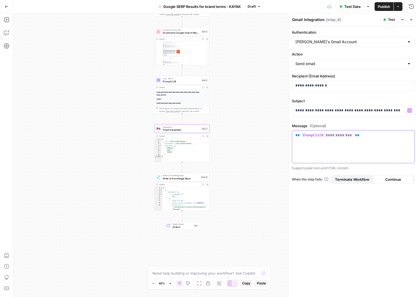
click at [375, 139] on div "**********" at bounding box center [353, 146] width 122 height 32
click at [184, 179] on span "Write to Knowledge Base" at bounding box center [181, 178] width 36 height 4
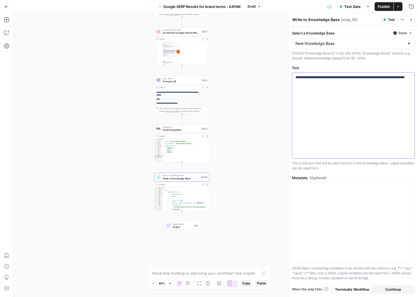
click at [319, 79] on p "**********" at bounding box center [353, 80] width 116 height 11
click at [321, 84] on p "**********" at bounding box center [353, 80] width 116 height 11
click at [179, 226] on span "Output" at bounding box center [183, 227] width 20 height 4
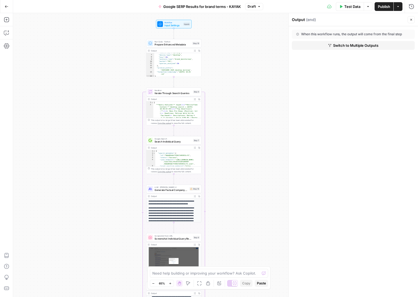
click at [167, 45] on span "Prepare Enhanced Metadata" at bounding box center [173, 45] width 36 height 4
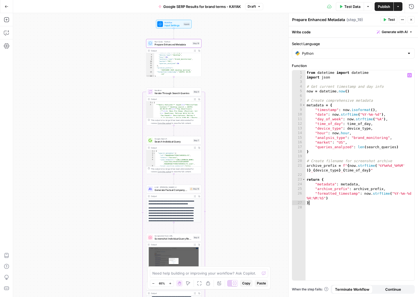
click at [359, 203] on div "from datetime import datetime import json # Get current timestamp and day info …" at bounding box center [360, 179] width 109 height 219
type textarea "*"
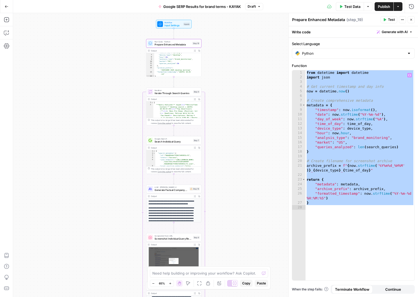
click at [169, 93] on span "Iterate Through Search Queries" at bounding box center [173, 93] width 37 height 4
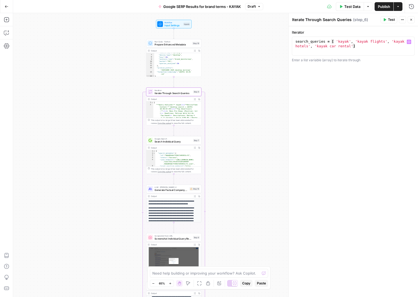
type textarea "**********"
drag, startPoint x: 380, startPoint y: 47, endPoint x: 271, endPoint y: 40, distance: 109.4
click at [271, 40] on body "Kayak New Home Browse Insights Opportunities Your Data Recent Grids [EN-US] Air…" at bounding box center [209, 148] width 418 height 297
click at [179, 140] on span "Search Individual Query" at bounding box center [173, 142] width 37 height 4
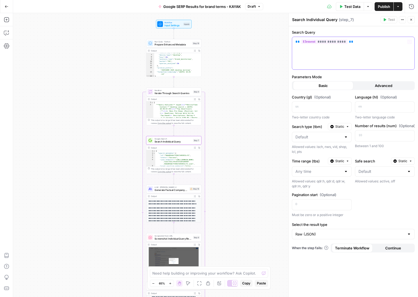
click at [368, 41] on p "**********" at bounding box center [353, 41] width 116 height 5
click at [169, 191] on span "Generate Factual Company Description" at bounding box center [172, 190] width 34 height 4
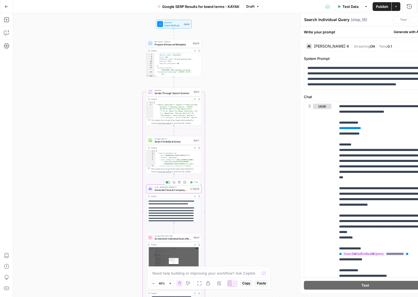
type textarea "Generate Factual Company Description"
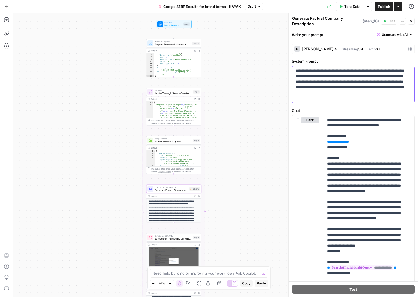
click at [347, 91] on p "**********" at bounding box center [351, 84] width 112 height 33
click at [339, 87] on p "**********" at bounding box center [351, 84] width 112 height 33
click at [362, 177] on p "**********" at bounding box center [365, 251] width 76 height 268
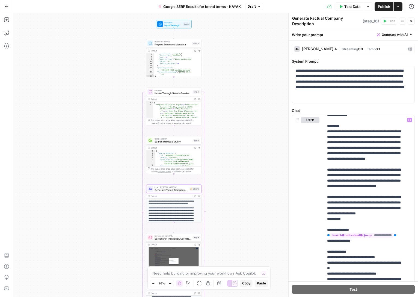
scroll to position [49, 0]
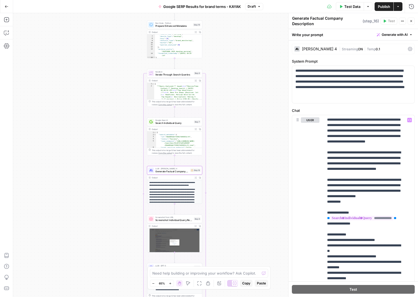
click at [173, 220] on span "Screenshot Individual Query Results" at bounding box center [173, 220] width 37 height 4
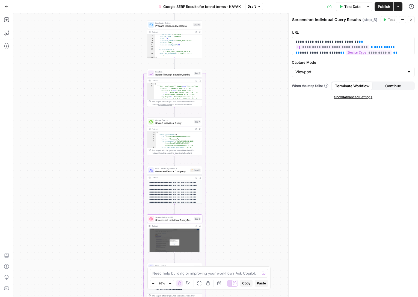
scroll to position [3, 0]
click at [391, 36] on div "**********" at bounding box center [353, 42] width 123 height 26
click at [385, 37] on p "**********" at bounding box center [351, 44] width 112 height 16
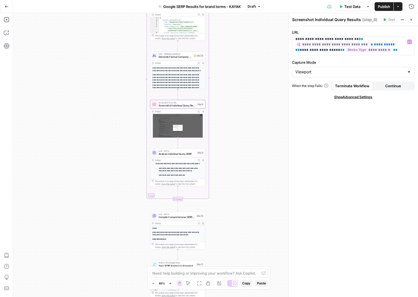
click at [176, 154] on span "Analyze Individual Query SERP" at bounding box center [177, 154] width 37 height 4
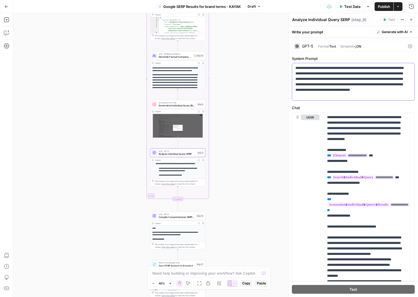
click at [323, 77] on p "**********" at bounding box center [351, 81] width 112 height 33
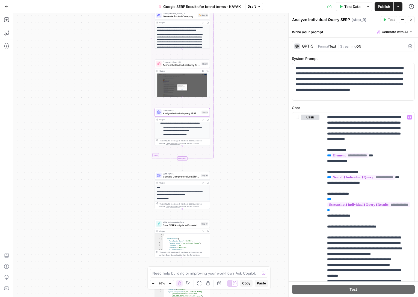
click at [179, 176] on span "Compile Comprehensive SERP Report" at bounding box center [181, 177] width 36 height 4
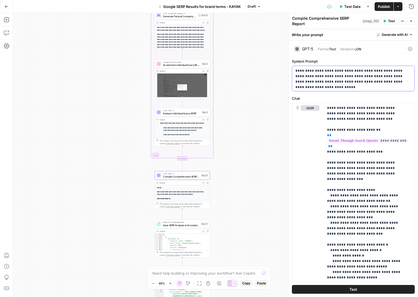
click at [330, 78] on p "**********" at bounding box center [351, 76] width 112 height 16
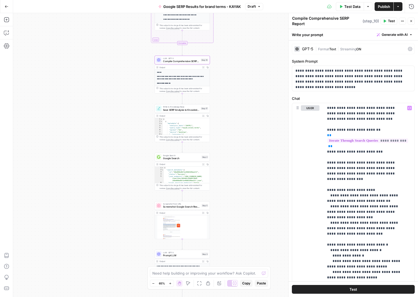
drag, startPoint x: 234, startPoint y: 203, endPoint x: 234, endPoint y: 87, distance: 116.3
click at [234, 86] on div "Workflow Input Settings Inputs Run Code · Python Prepare Enhanced Metadata Step…" at bounding box center [215, 154] width 405 height 283
click at [227, 110] on div "Workflow Input Settings Inputs Run Code · Python Prepare Enhanced Metadata Step…" at bounding box center [215, 154] width 405 height 283
click at [177, 111] on div "Write to Knowledge Base Save SERP Analysis to Knowledge Base Step 17 Copy step …" at bounding box center [181, 107] width 55 height 8
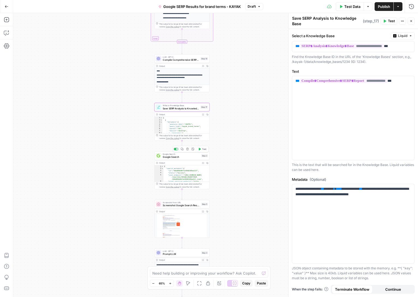
click at [179, 156] on span "Google Search" at bounding box center [181, 157] width 37 height 4
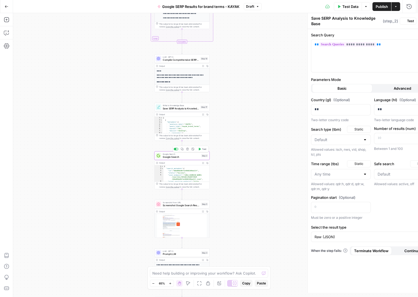
type textarea "Google Search"
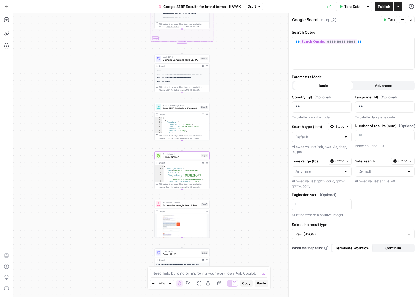
click at [180, 205] on span "Screenshot Google Search Results" at bounding box center [181, 205] width 37 height 4
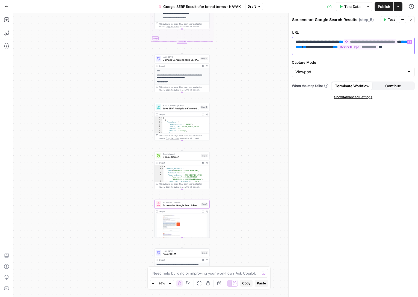
click at [383, 45] on p "**********" at bounding box center [351, 47] width 112 height 16
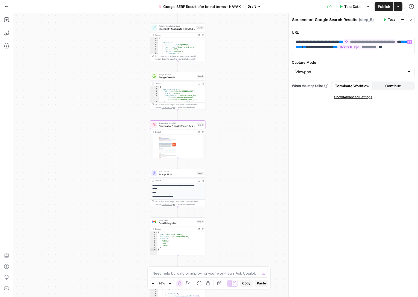
click at [176, 174] on span "Prompt LLM" at bounding box center [177, 174] width 37 height 4
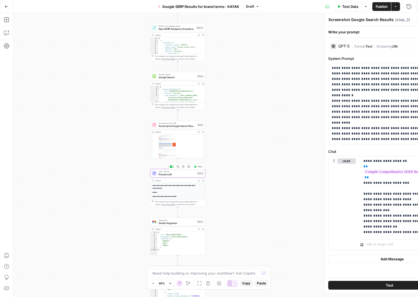
type textarea "Prompt LLM"
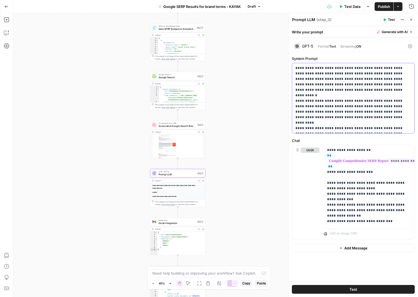
click at [329, 83] on p "**********" at bounding box center [353, 98] width 116 height 66
click at [357, 183] on p "**********" at bounding box center [369, 185] width 84 height 76
click at [172, 220] on span "Integration" at bounding box center [177, 219] width 37 height 3
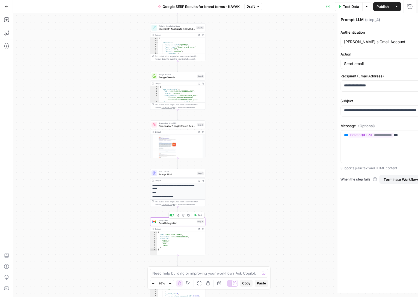
type textarea "Gmail Integration"
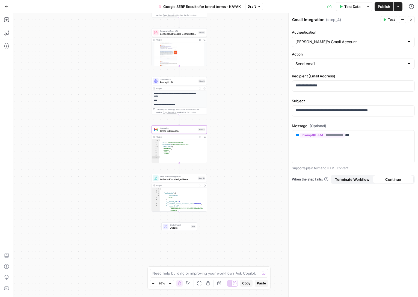
click at [182, 179] on span "Write to Knowledge Base" at bounding box center [178, 179] width 36 height 4
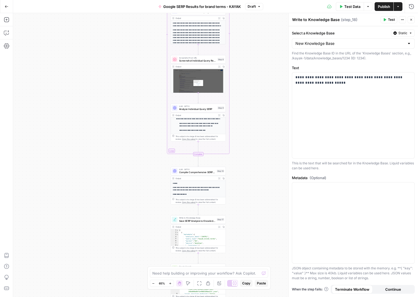
click at [7, 7] on icon "button" at bounding box center [7, 7] width 4 height 4
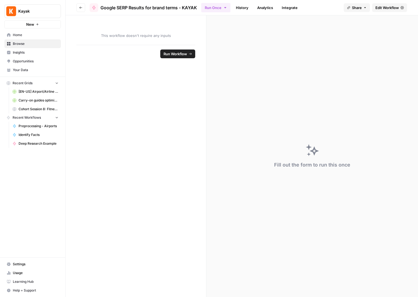
click at [81, 5] on button "Go back" at bounding box center [80, 7] width 9 height 9
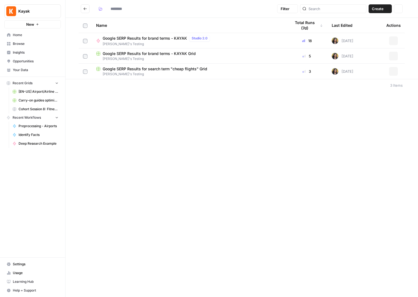
type input "**********"
click at [168, 52] on span "Google SERP Results for brand terms - KAYAK Grid" at bounding box center [149, 53] width 93 height 5
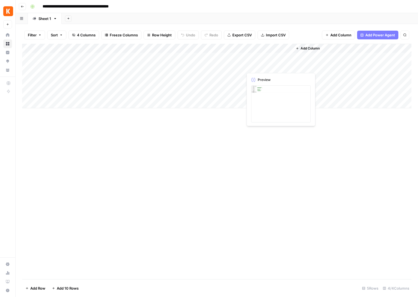
click at [262, 69] on div "Add Column" at bounding box center [216, 76] width 389 height 64
click at [287, 65] on div "Add Column" at bounding box center [216, 76] width 389 height 64
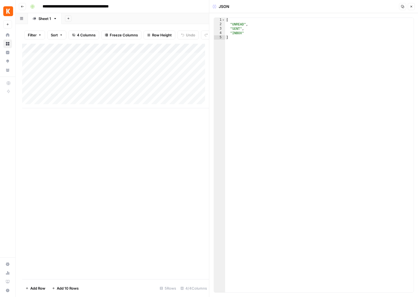
click at [413, 7] on span "Close" at bounding box center [413, 7] width 0 height 0
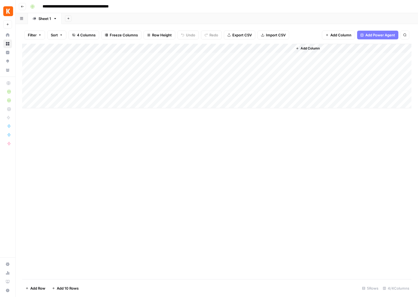
click at [22, 7] on icon "button" at bounding box center [22, 6] width 3 height 3
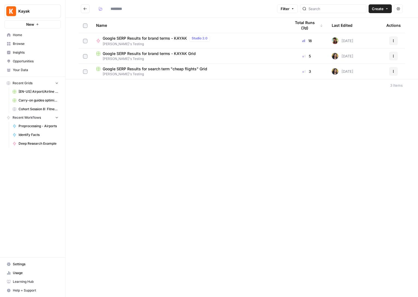
type input "**********"
click at [173, 73] on span "Oliana's Testing" at bounding box center [189, 74] width 186 height 5
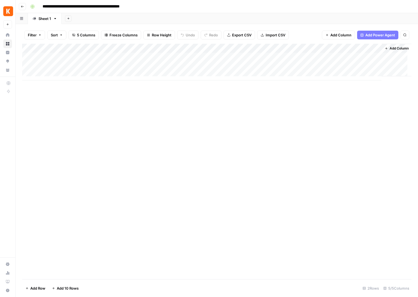
scroll to position [0, 0]
click at [25, 7] on button "Go back" at bounding box center [22, 6] width 7 height 7
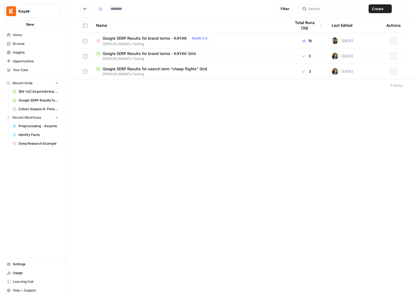
type input "**********"
click at [83, 8] on icon "Go back" at bounding box center [85, 9] width 4 height 4
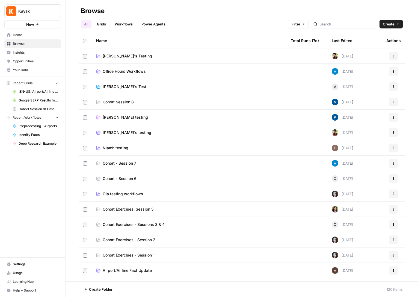
click at [115, 69] on span "Office Hours Workflows" at bounding box center [124, 71] width 43 height 5
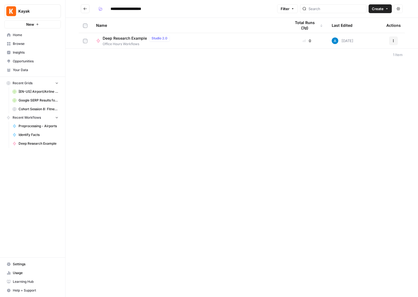
click at [85, 11] on button "Go back" at bounding box center [85, 8] width 9 height 9
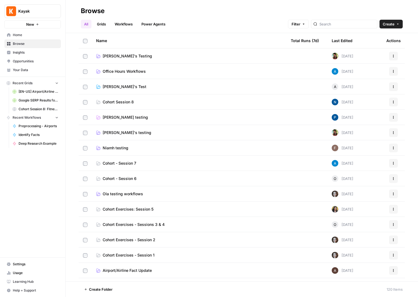
click at [118, 86] on span "AndreCova's Test" at bounding box center [125, 86] width 44 height 5
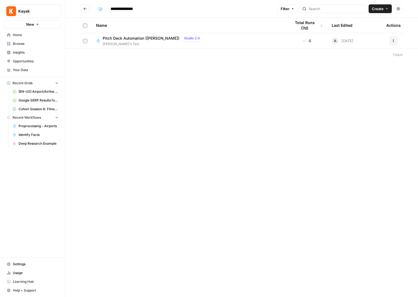
click at [393, 42] on button "Actions" at bounding box center [393, 40] width 9 height 9
click at [362, 91] on span "Duplicate" at bounding box center [369, 88] width 44 height 5
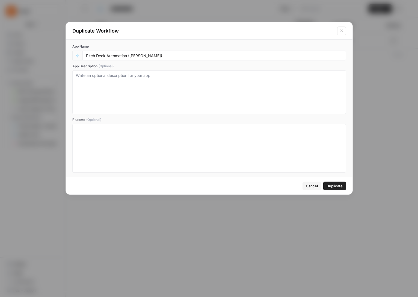
click at [333, 188] on span "Duplicate" at bounding box center [335, 185] width 16 height 5
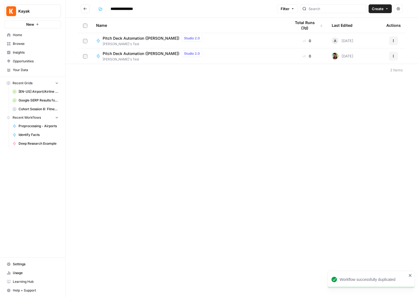
click at [395, 56] on icon "button" at bounding box center [393, 55] width 3 height 3
click at [364, 88] on span "Move To" at bounding box center [369, 88] width 44 height 5
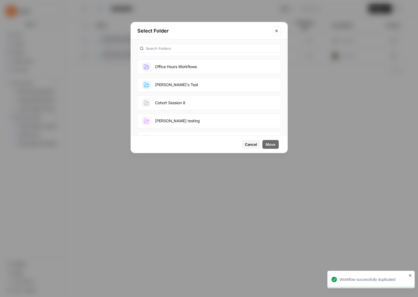
scroll to position [42, 0]
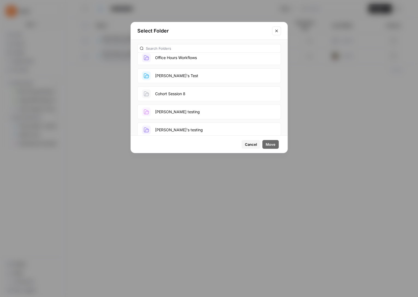
click at [182, 129] on button "[PERSON_NAME]'s testing" at bounding box center [209, 129] width 144 height 15
click at [275, 143] on span "Move" at bounding box center [271, 143] width 10 height 5
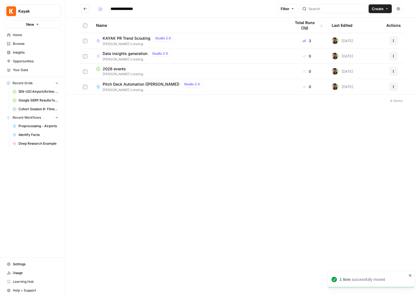
click at [148, 84] on span "Pitch Deck Automation (AndreCova)" at bounding box center [141, 83] width 77 height 5
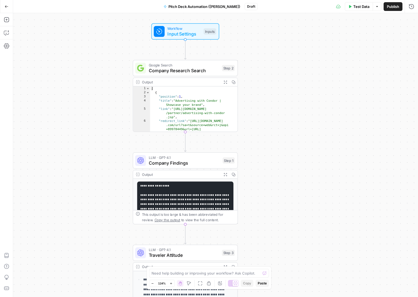
click at [194, 32] on span "Input Settings" at bounding box center [184, 33] width 34 height 7
click at [5, 9] on button "Go Back" at bounding box center [7, 7] width 10 height 10
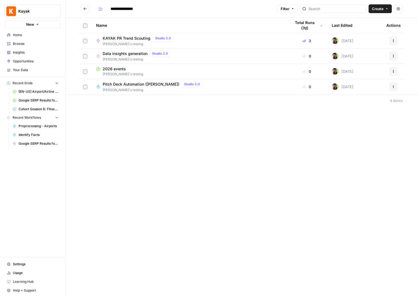
click at [87, 8] on icon "Go back" at bounding box center [85, 9] width 4 height 4
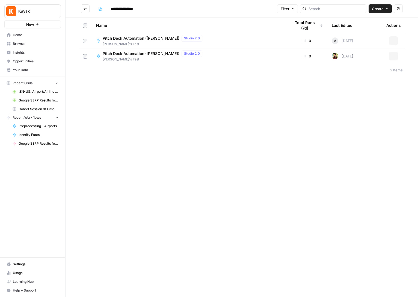
type input "**********"
click at [87, 8] on icon "Go back" at bounding box center [85, 9] width 4 height 4
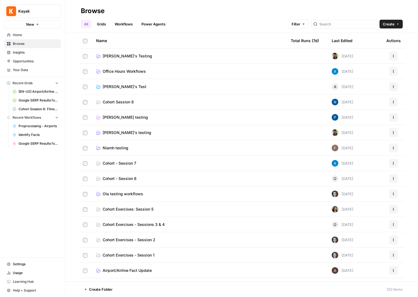
click at [120, 57] on span "Oliana's Testing" at bounding box center [127, 55] width 49 height 5
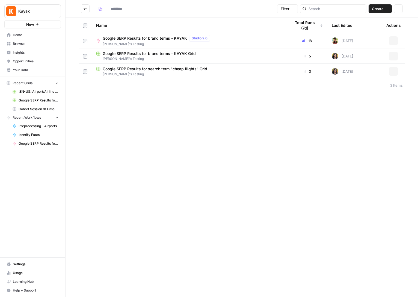
type input "**********"
click at [158, 39] on span "Google SERP Results for brand terms - KAYAK" at bounding box center [145, 38] width 84 height 5
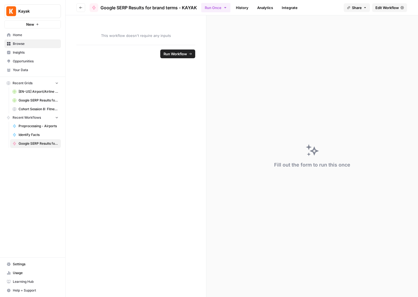
click at [388, 7] on span "Edit Workflow" at bounding box center [387, 7] width 23 height 5
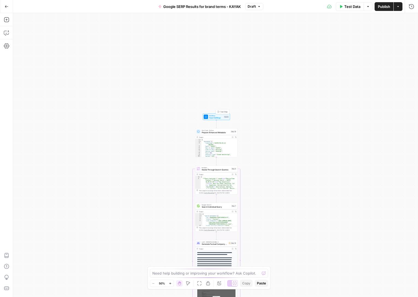
click at [211, 118] on span "Input Settings" at bounding box center [216, 117] width 14 height 3
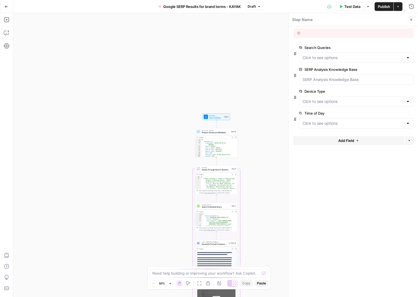
click at [411, 57] on div at bounding box center [356, 57] width 115 height 10
click at [332, 201] on form "Search Queries edit field Delete group SERP Analysis Knowledge Base edit field …" at bounding box center [353, 161] width 129 height 270
click at [372, 79] on Base "SERP Analysis Knowledge Base" at bounding box center [357, 79] width 108 height 5
click at [350, 196] on form "Search Queries edit field Delete group SERP Analysis Knowledge Base edit field …" at bounding box center [353, 161] width 129 height 270
click at [316, 126] on div at bounding box center [356, 123] width 115 height 10
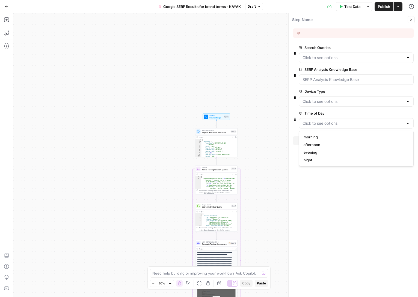
click at [5, 10] on button "Go Back" at bounding box center [7, 7] width 10 height 10
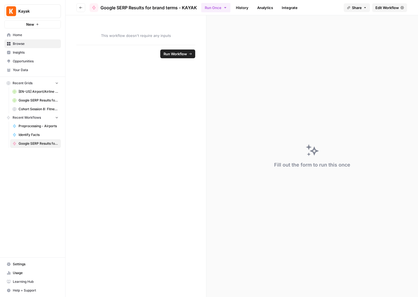
click at [78, 11] on button "Go back" at bounding box center [80, 7] width 9 height 9
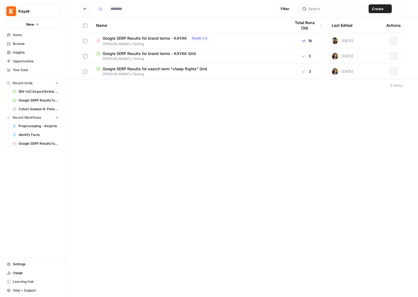
type input "**********"
click at [84, 2] on header "**********" at bounding box center [242, 9] width 353 height 18
click at [84, 13] on button "Go back" at bounding box center [85, 8] width 9 height 9
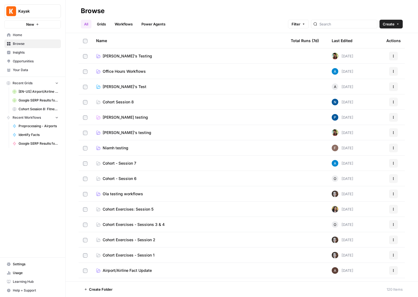
click at [115, 132] on span "[PERSON_NAME]'s testing" at bounding box center [127, 132] width 49 height 5
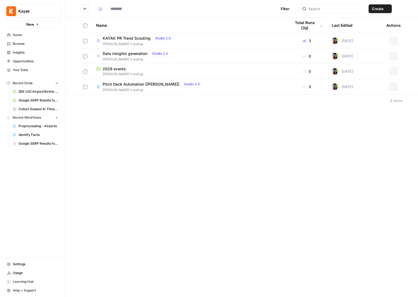
type input "**********"
click at [125, 85] on span "Pitch Deck Automation (AndreCova)" at bounding box center [141, 83] width 77 height 5
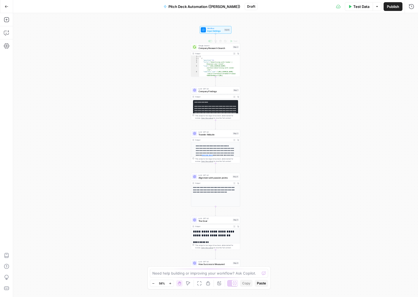
click at [215, 34] on icon "Edge from start to step_2" at bounding box center [215, 38] width 1 height 9
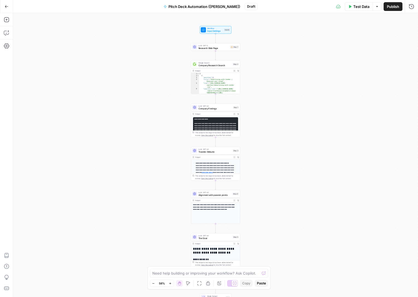
click at [214, 31] on span "Input Settings" at bounding box center [215, 30] width 16 height 3
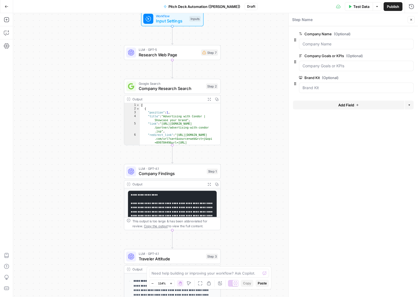
click at [177, 54] on span "Research Web Page" at bounding box center [169, 55] width 60 height 6
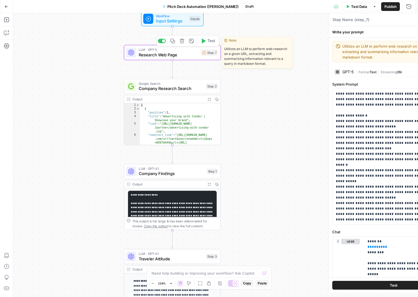
type textarea "Research Web Page"
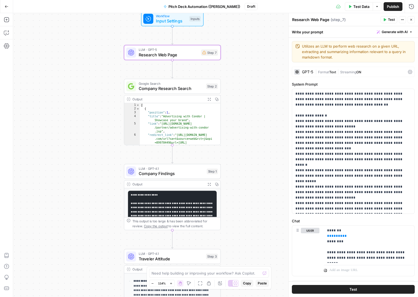
scroll to position [11, 0]
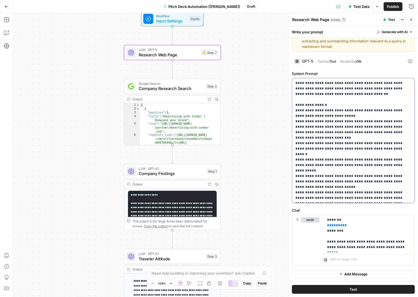
click at [348, 144] on p "**********" at bounding box center [351, 140] width 112 height 120
click at [363, 242] on p "**********" at bounding box center [367, 233] width 80 height 33
click at [363, 243] on p "**********" at bounding box center [367, 233] width 80 height 33
click at [184, 90] on span "Company Research Search" at bounding box center [171, 88] width 65 height 6
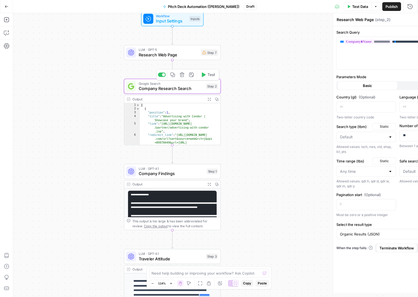
type textarea "Company Research Search"
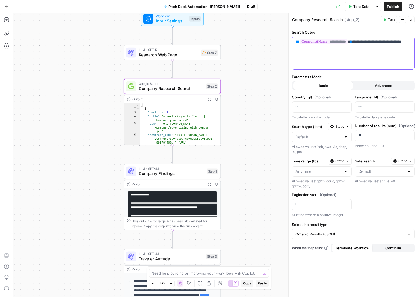
click at [339, 51] on div "**********" at bounding box center [353, 53] width 122 height 32
drag, startPoint x: 325, startPoint y: 50, endPoint x: 285, endPoint y: 40, distance: 41.5
click at [285, 40] on body "Kayak New Home Browse Insights Opportunities Your Data Recent Grids [EN-US] Air…" at bounding box center [209, 148] width 418 height 297
click at [335, 52] on div "**********" at bounding box center [353, 53] width 122 height 32
click at [159, 173] on span "Company Findings" at bounding box center [172, 173] width 66 height 6
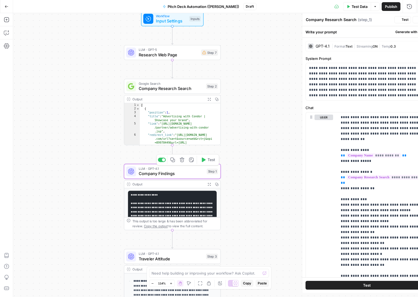
type textarea "Company Findings"
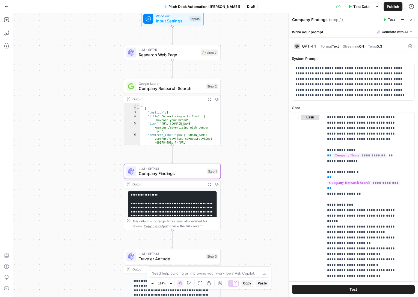
click at [338, 87] on p "**********" at bounding box center [351, 81] width 112 height 33
click at [361, 122] on p "**********" at bounding box center [365, 245] width 76 height 262
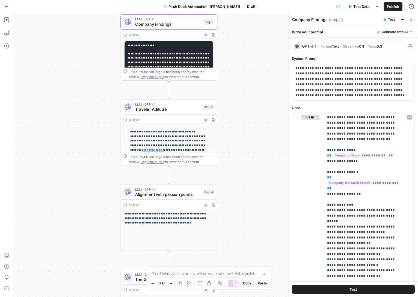
click at [186, 109] on span "Traveler Attitude" at bounding box center [167, 109] width 65 height 6
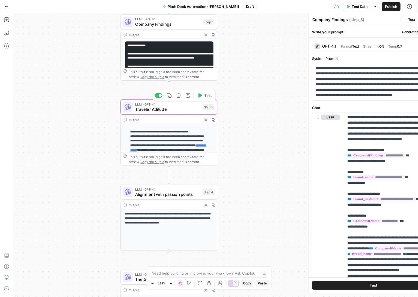
type textarea "Traveler Attitude"
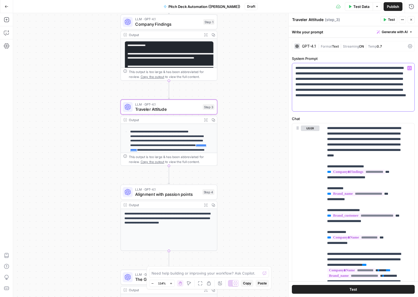
click at [347, 92] on p "**********" at bounding box center [351, 87] width 112 height 44
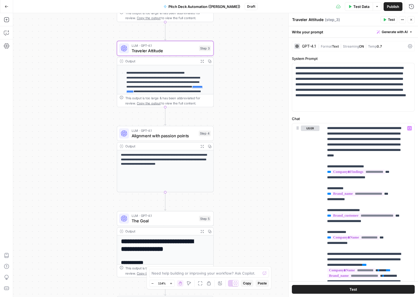
click at [161, 139] on div "LLM · GPT-4.1 Alignment with passion points Step 4 Copy step Delete step Add No…" at bounding box center [165, 133] width 97 height 15
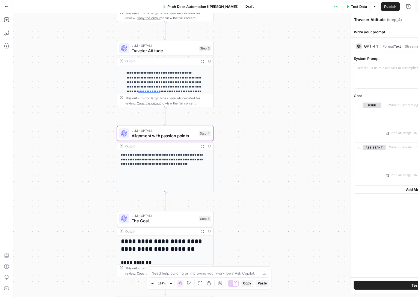
type textarea "Alignment with passion points"
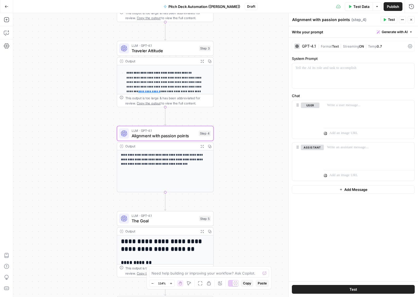
click at [161, 134] on span "Alignment with passion points" at bounding box center [164, 135] width 65 height 6
click at [176, 136] on span "Alignment with passion points" at bounding box center [164, 135] width 65 height 6
click at [185, 161] on p "**********" at bounding box center [165, 160] width 89 height 14
click at [174, 136] on span "Alignment with passion points" at bounding box center [164, 135] width 65 height 6
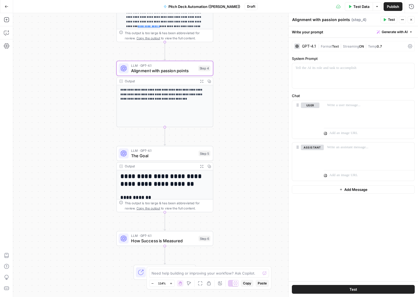
click at [173, 160] on div "LLM · GPT-4.1 The Goal Step 5" at bounding box center [164, 153] width 97 height 15
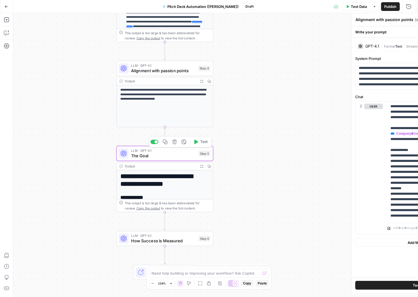
type textarea "The Goal"
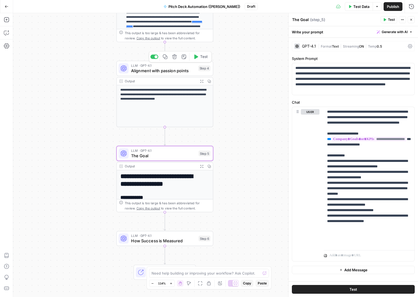
click at [166, 74] on div "LLM · GPT-4.1 Alignment with passion points Step 4 Copy step Delete step Add No…" at bounding box center [164, 68] width 97 height 15
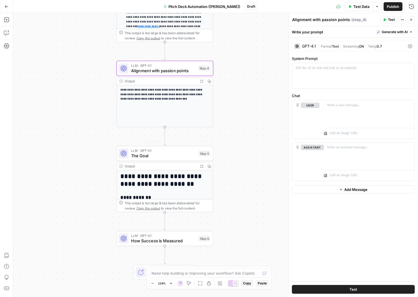
click at [175, 157] on span "The Goal" at bounding box center [163, 155] width 65 height 6
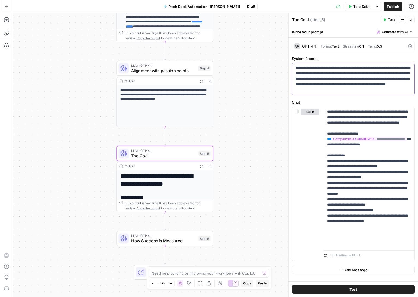
click at [345, 81] on p "**********" at bounding box center [353, 78] width 116 height 27
click at [354, 119] on p "**********" at bounding box center [369, 177] width 84 height 137
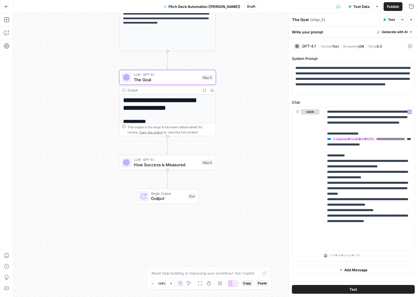
click at [173, 167] on span "How Success is Measured" at bounding box center [166, 164] width 65 height 6
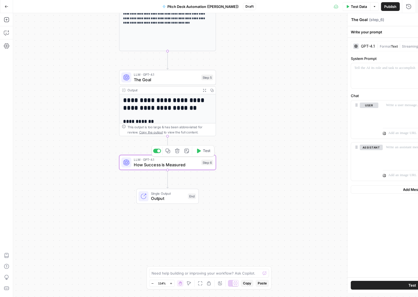
type textarea "How Success is Measured"
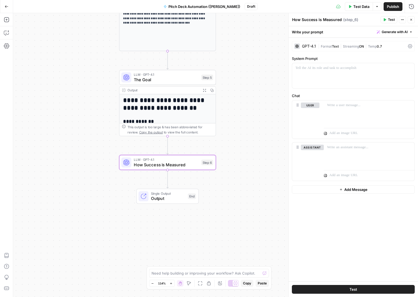
click at [170, 200] on span "Output" at bounding box center [168, 198] width 34 height 6
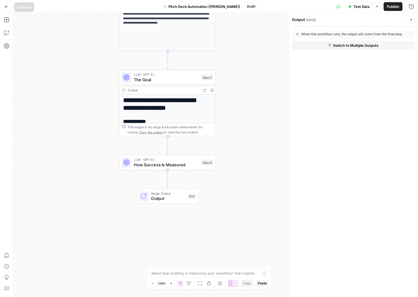
click at [5, 6] on icon "button" at bounding box center [7, 7] width 4 height 4
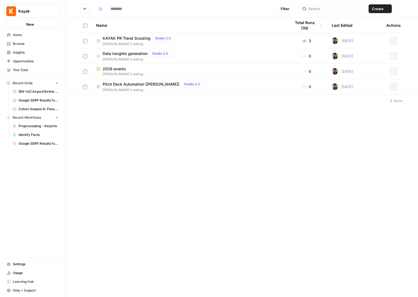
type input "**********"
click at [84, 5] on button "Go back" at bounding box center [85, 8] width 9 height 9
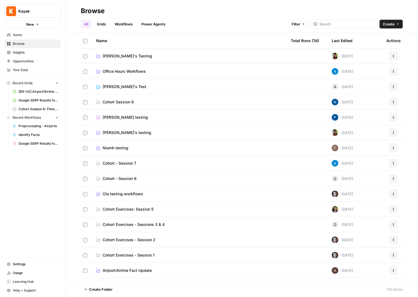
click at [121, 86] on span "AndreCova's Test" at bounding box center [125, 86] width 44 height 5
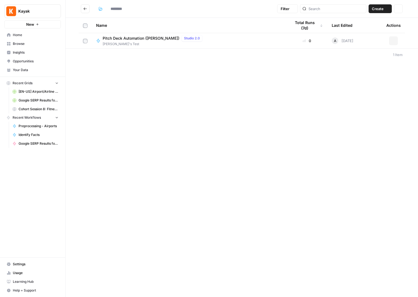
type input "**********"
click at [83, 11] on button "Go back" at bounding box center [85, 8] width 9 height 9
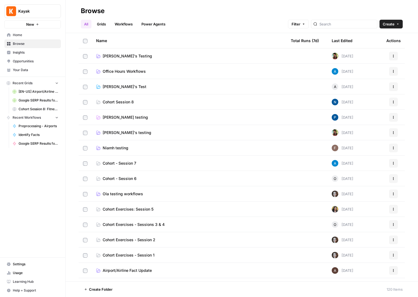
click at [118, 130] on span "[PERSON_NAME]'s testing" at bounding box center [127, 132] width 49 height 5
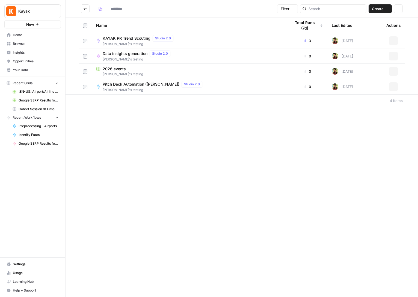
type input "**********"
click at [149, 149] on div "**********" at bounding box center [242, 148] width 353 height 297
click at [143, 87] on span "[PERSON_NAME]'s testing" at bounding box center [154, 89] width 102 height 5
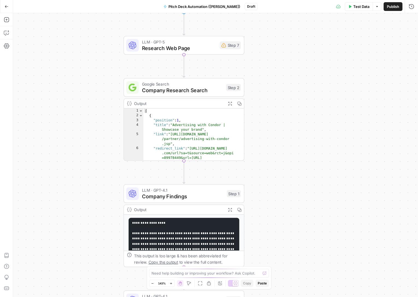
click at [192, 88] on span "Company Research Search" at bounding box center [182, 90] width 81 height 8
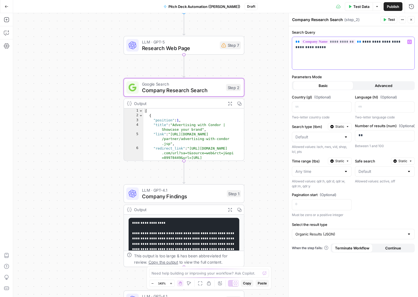
drag, startPoint x: 337, startPoint y: 50, endPoint x: 298, endPoint y: 35, distance: 42.4
click at [298, 35] on div "**********" at bounding box center [353, 49] width 123 height 40
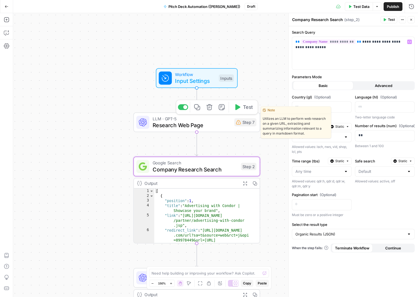
click at [220, 125] on span "Research Web Page" at bounding box center [192, 125] width 78 height 8
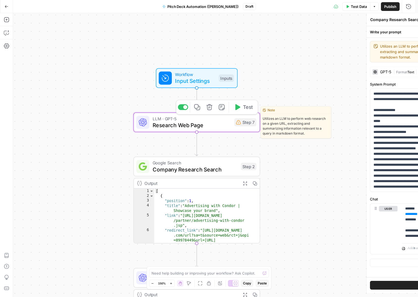
type textarea "Research Web Page"
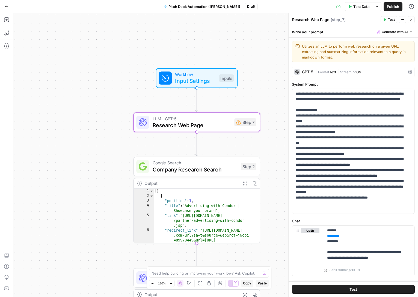
scroll to position [11, 0]
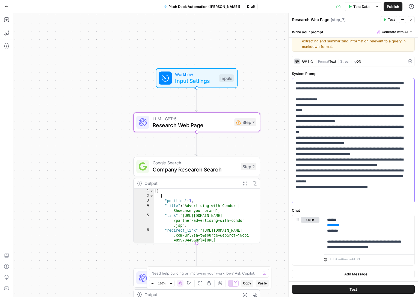
click at [335, 120] on p "**********" at bounding box center [351, 140] width 112 height 120
click at [394, 239] on p "**********" at bounding box center [367, 233] width 80 height 33
click at [189, 166] on span "Company Research Search" at bounding box center [195, 169] width 85 height 8
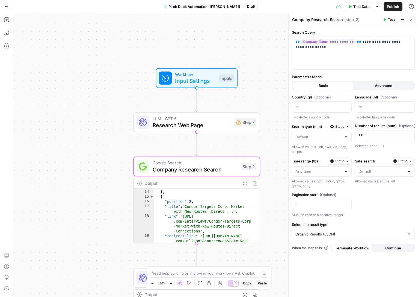
scroll to position [111, 0]
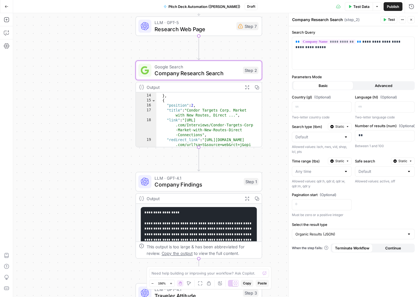
click at [206, 183] on span "Company Findings" at bounding box center [198, 184] width 86 height 8
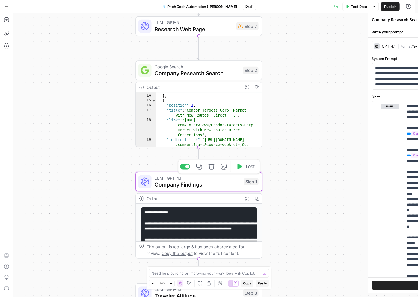
type textarea "Company Findings"
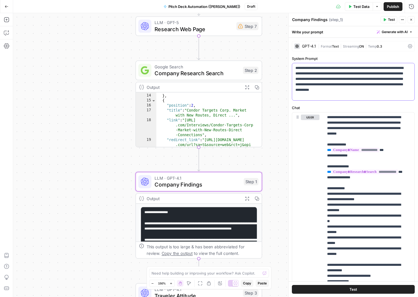
click at [334, 75] on p "**********" at bounding box center [351, 81] width 112 height 33
click at [360, 90] on p "**********" at bounding box center [351, 81] width 112 height 33
click at [364, 134] on p "**********" at bounding box center [365, 245] width 76 height 262
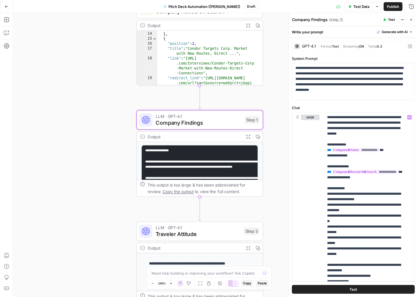
scroll to position [35, 0]
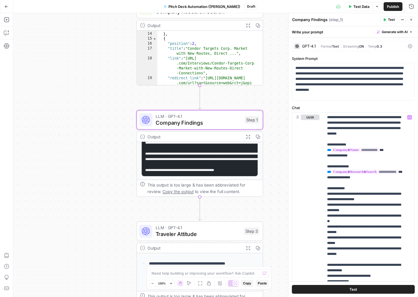
click at [191, 234] on span "Traveler Attitude" at bounding box center [198, 234] width 85 height 8
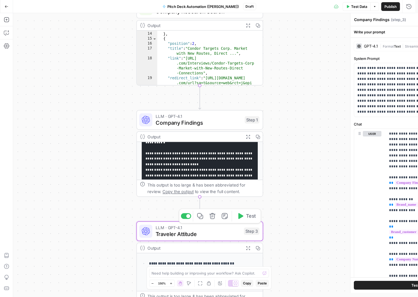
type textarea "Traveler Attitude"
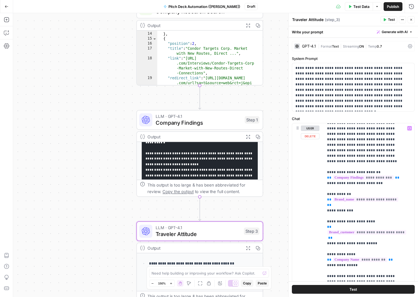
scroll to position [1, 0]
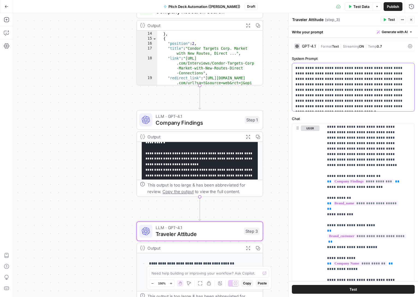
click at [333, 80] on p "**********" at bounding box center [351, 87] width 112 height 44
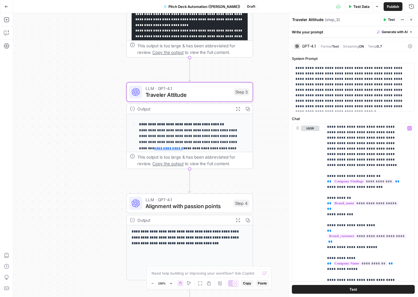
click at [198, 214] on div "**********" at bounding box center [189, 236] width 127 height 87
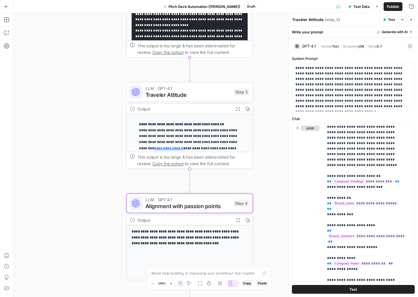
click at [196, 209] on span "Alignment with passion points" at bounding box center [188, 206] width 85 height 8
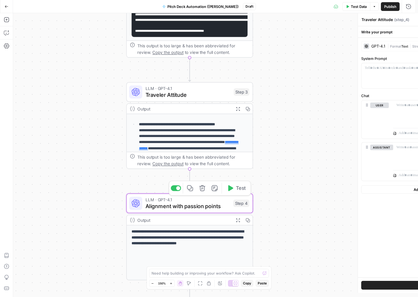
type textarea "Alignment with passion points"
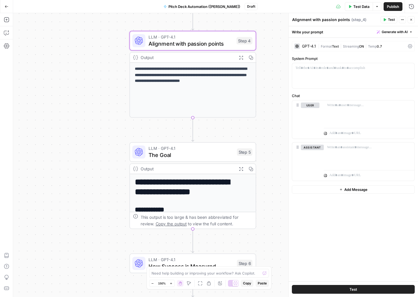
click at [197, 157] on span "The Goal" at bounding box center [191, 154] width 85 height 8
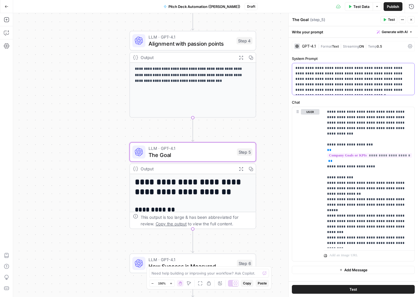
click at [346, 76] on p "**********" at bounding box center [353, 78] width 116 height 27
click at [365, 129] on p "**********" at bounding box center [369, 177] width 84 height 137
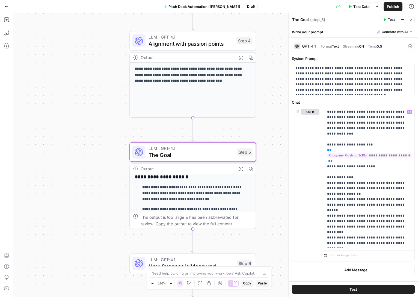
scroll to position [131, 0]
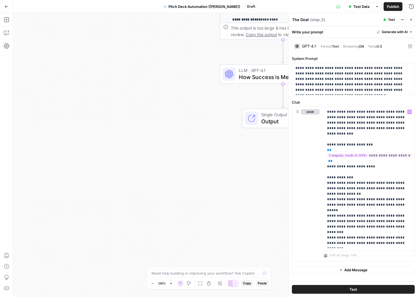
click at [2, 6] on button "Go Back" at bounding box center [7, 7] width 10 height 10
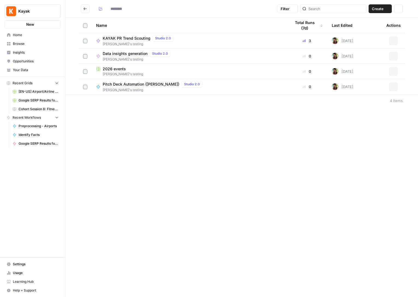
type input "**********"
click at [392, 88] on button "Actions" at bounding box center [393, 86] width 9 height 9
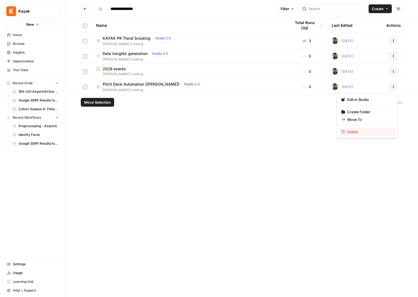
click at [351, 131] on span "Delete" at bounding box center [369, 131] width 44 height 5
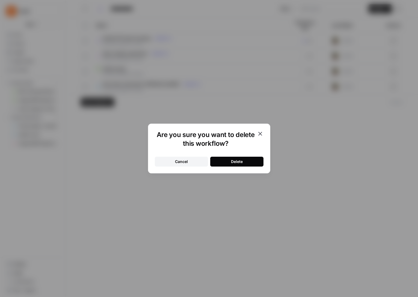
click at [255, 161] on button "Delete" at bounding box center [236, 161] width 53 height 10
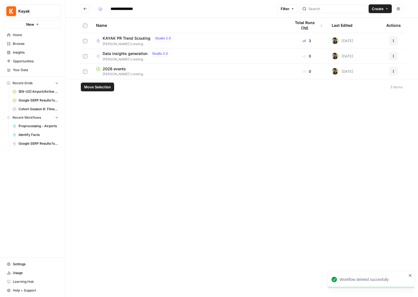
click at [84, 8] on icon "Go back" at bounding box center [85, 9] width 4 height 4
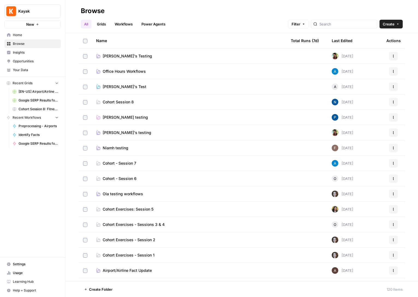
click at [118, 119] on span "Pauline testing" at bounding box center [125, 116] width 45 height 5
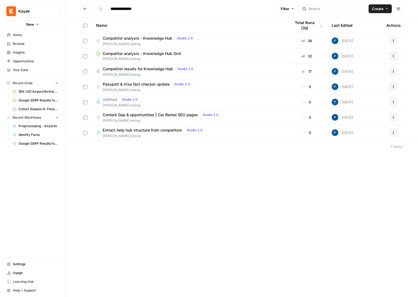
click at [146, 38] on span "Competitor analysis - Knowledge Hub" at bounding box center [138, 38] width 70 height 5
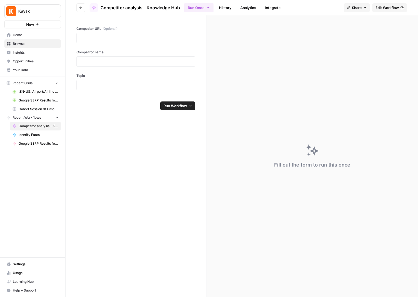
click at [80, 4] on button "Go back" at bounding box center [80, 7] width 9 height 9
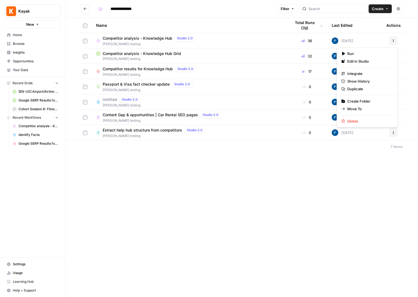
click at [390, 40] on button "Actions" at bounding box center [393, 40] width 9 height 9
click at [354, 88] on span "Duplicate" at bounding box center [369, 88] width 44 height 5
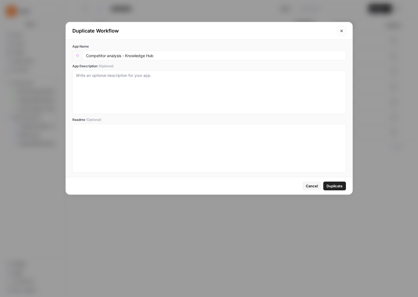
click at [221, 49] on div "App Name Competitor analysis - Knowledge Hub" at bounding box center [209, 52] width 274 height 16
click at [327, 181] on div "Cancel Duplicate" at bounding box center [209, 185] width 287 height 17
click at [334, 187] on span "Duplicate" at bounding box center [335, 185] width 16 height 5
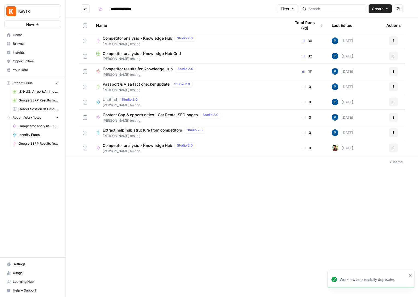
click at [394, 151] on button "Actions" at bounding box center [393, 147] width 9 height 9
click at [362, 182] on span "Move To" at bounding box center [369, 180] width 44 height 5
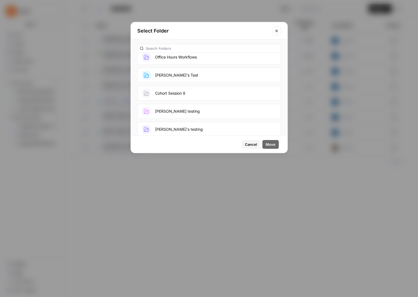
scroll to position [73, 0]
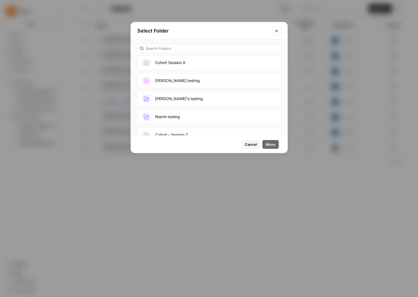
click at [182, 100] on button "[PERSON_NAME]'s testing" at bounding box center [209, 98] width 144 height 15
click at [276, 144] on button "Move" at bounding box center [270, 144] width 16 height 9
type input "**********"
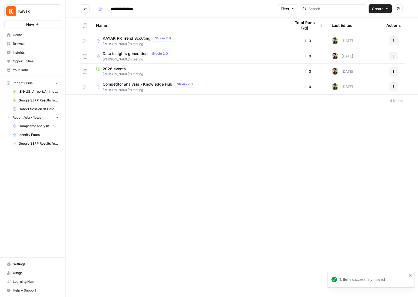
click at [151, 82] on span "Competitor analysis - Knowledge Hub" at bounding box center [138, 83] width 70 height 5
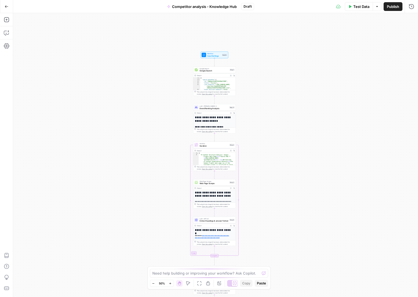
click at [212, 56] on span "Input Settings" at bounding box center [214, 55] width 14 height 3
click at [7, 7] on icon "button" at bounding box center [7, 7] width 4 height 4
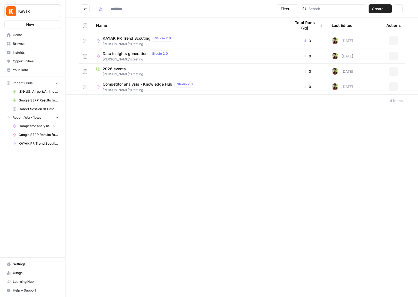
type input "**********"
click at [28, 41] on span "Browse" at bounding box center [36, 43] width 46 height 5
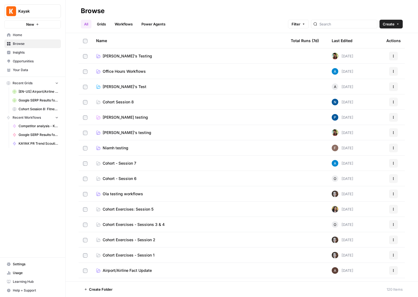
click at [117, 111] on td "Pauline testing" at bounding box center [189, 117] width 195 height 15
click at [116, 120] on td "Pauline testing" at bounding box center [189, 117] width 195 height 15
click at [116, 119] on span "Pauline testing" at bounding box center [125, 116] width 45 height 5
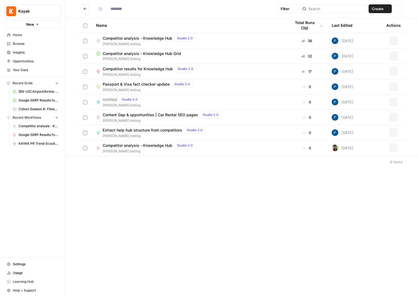
type input "**********"
click at [140, 52] on span "Competitor analysis - Knowledge Hub Grid" at bounding box center [142, 53] width 78 height 5
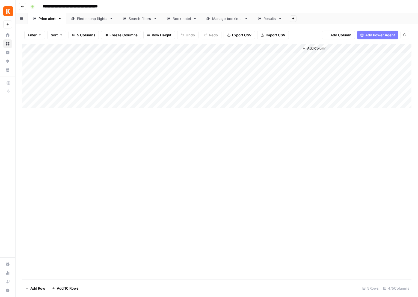
click at [24, 6] on span "Go back" at bounding box center [24, 6] width 0 height 0
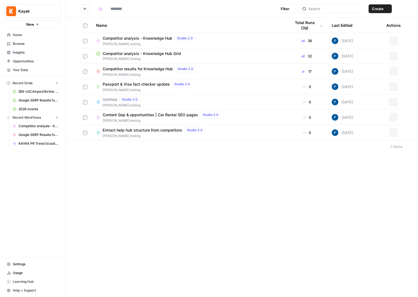
type input "**********"
click at [126, 70] on span "Competitor results for Knowledge Hub" at bounding box center [138, 68] width 70 height 5
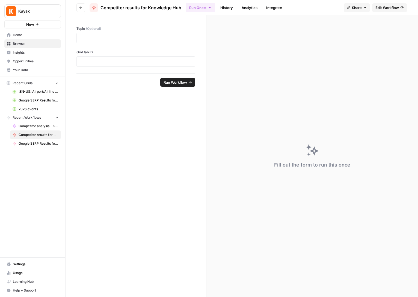
click at [83, 5] on button "Go back" at bounding box center [80, 7] width 9 height 9
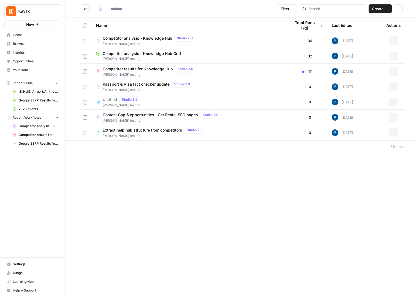
type input "**********"
click at [85, 6] on button "Go back" at bounding box center [85, 8] width 9 height 9
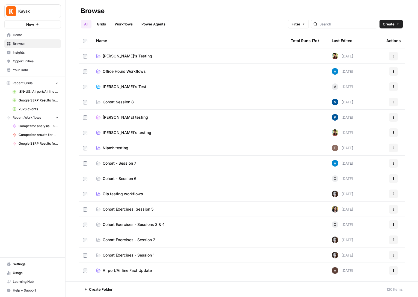
click at [133, 22] on link "Workflows" at bounding box center [123, 24] width 25 height 9
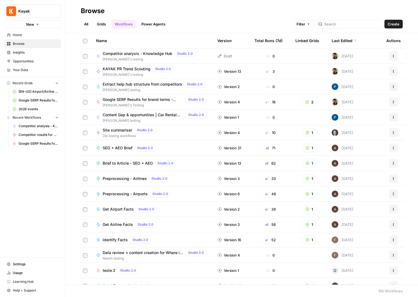
click at [340, 44] on div "Last Edited" at bounding box center [344, 40] width 25 height 15
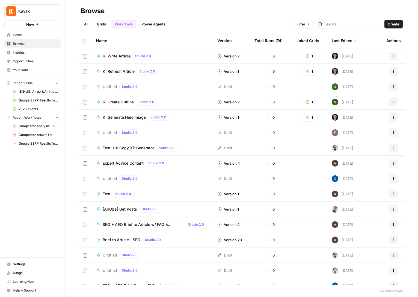
click at [340, 44] on div "Last Edited" at bounding box center [344, 40] width 25 height 15
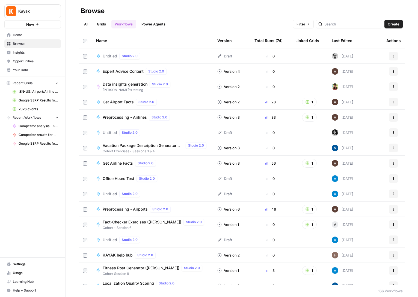
click at [340, 44] on div "Last Edited" at bounding box center [342, 40] width 21 height 15
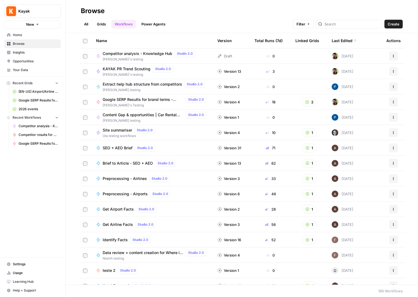
click at [104, 25] on link "Grids" at bounding box center [102, 24] width 16 height 9
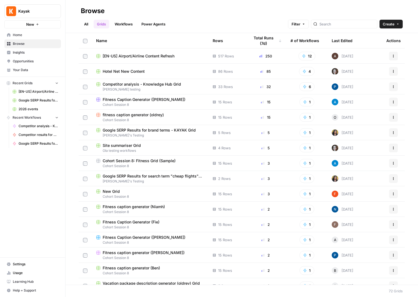
click at [95, 25] on link "Grids" at bounding box center [102, 24] width 16 height 9
click at [89, 25] on link "All" at bounding box center [86, 24] width 11 height 9
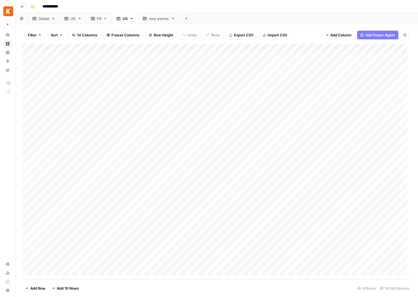
click at [47, 21] on link "Global" at bounding box center [44, 18] width 32 height 11
click at [243, 35] on span "Export CSV" at bounding box center [243, 34] width 19 height 5
click at [123, 20] on div "US" at bounding box center [125, 18] width 5 height 5
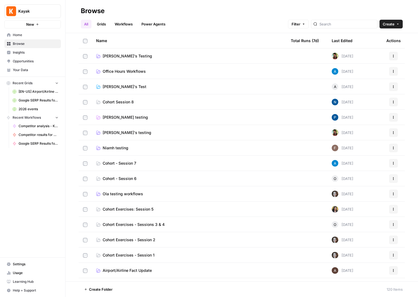
click at [112, 133] on span "[PERSON_NAME]'s testing" at bounding box center [127, 132] width 49 height 5
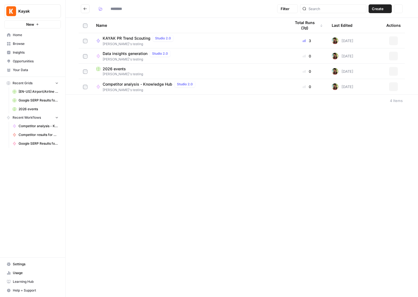
type input "**********"
click at [141, 84] on span "Competitor analysis - Knowledge Hub" at bounding box center [138, 83] width 70 height 5
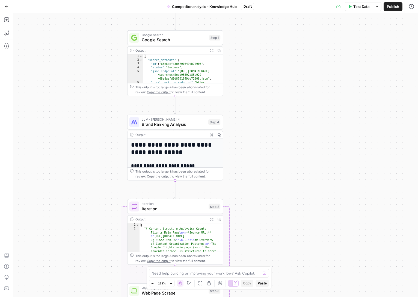
click at [175, 43] on div "Google Search Google Search Step 1 Copy step Delete step Add Note Test" at bounding box center [175, 37] width 96 height 15
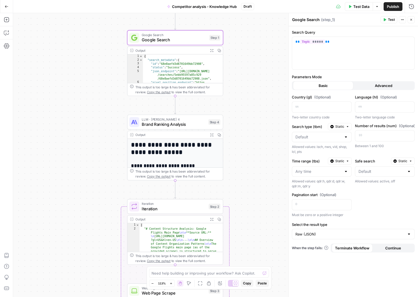
click at [192, 123] on span "Brand Ranking Analysis" at bounding box center [174, 124] width 64 height 6
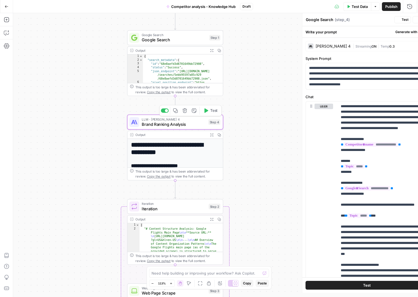
type textarea "Brand Ranking Analysis"
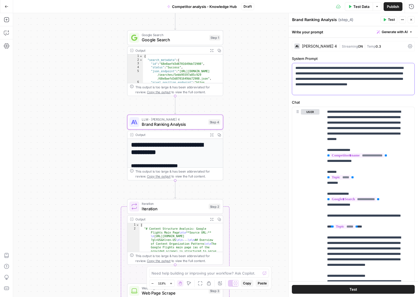
click at [356, 66] on p "**********" at bounding box center [351, 78] width 112 height 27
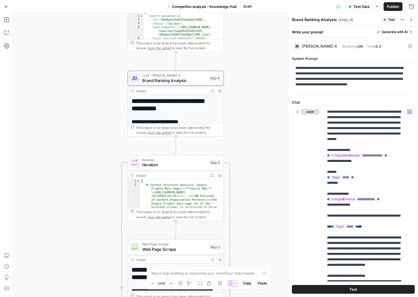
click at [169, 165] on span "Iteration" at bounding box center [174, 164] width 64 height 6
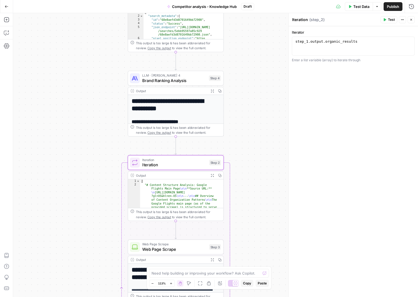
click at [312, 37] on div "1 step_1 . output . organic_results XXXXXXXXXXXXXXXXXXXXXXXXXXXXXXXXXXXXXXXXXXX…" at bounding box center [353, 46] width 123 height 19
type textarea "**********"
click at [308, 42] on div "step_1 . output . organic_results" at bounding box center [353, 50] width 118 height 23
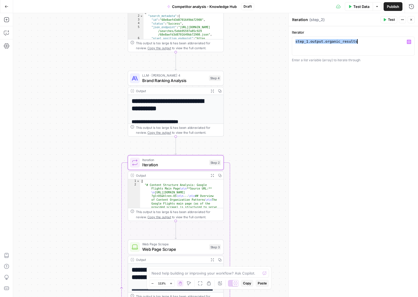
click at [308, 42] on div "step_1 . output . organic_results" at bounding box center [353, 50] width 118 height 23
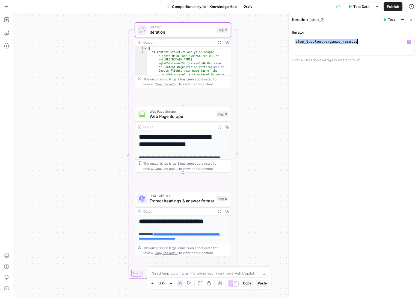
click at [176, 115] on span "Web Page Scrape" at bounding box center [182, 116] width 64 height 6
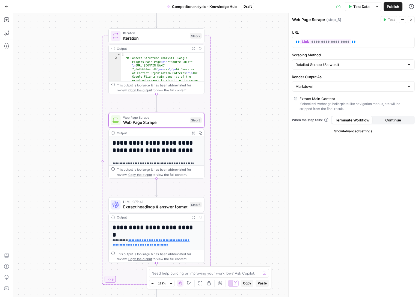
click at [167, 125] on div "Web Page Scrape Web Page Scrape Step 3 Copy step Delete step Add Note Test" at bounding box center [156, 120] width 96 height 15
click at [367, 46] on div "**********" at bounding box center [349, 42] width 114 height 11
copy p "**********"
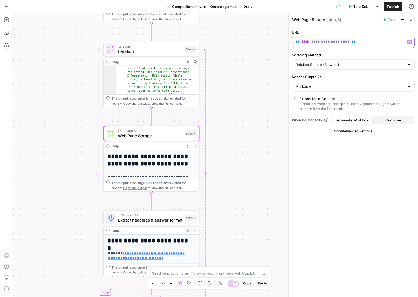
scroll to position [786, 0]
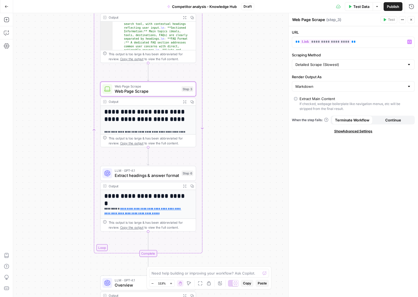
click at [150, 179] on div "LLM · GPT-4.1 Extract headings & answer format Step 6 Copy step Delete step Add…" at bounding box center [148, 172] width 96 height 15
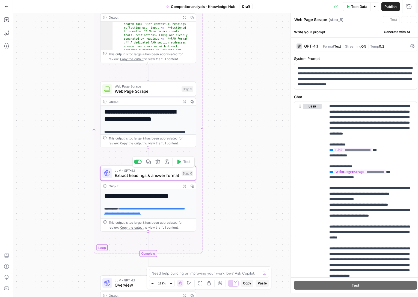
type textarea "Extract headings & answer format"
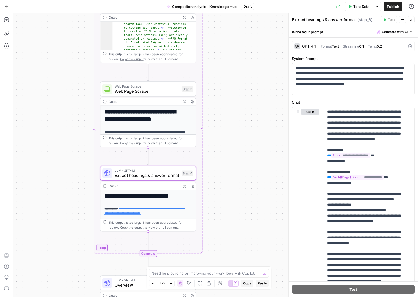
click at [138, 90] on span "Web Page Scrape" at bounding box center [147, 91] width 64 height 6
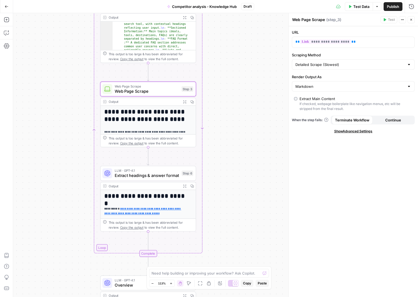
click at [143, 104] on div "Output Expand Output Copy" at bounding box center [147, 102] width 95 height 8
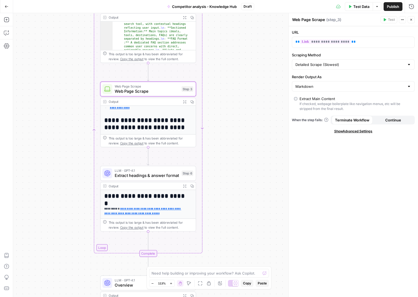
scroll to position [120, 0]
click at [142, 176] on span "Extract headings & answer format" at bounding box center [147, 175] width 64 height 6
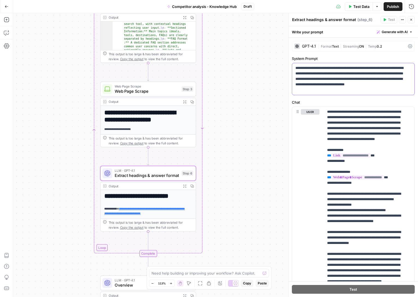
click at [340, 71] on p "**********" at bounding box center [351, 78] width 112 height 27
click at [342, 125] on p "**********" at bounding box center [365, 234] width 76 height 251
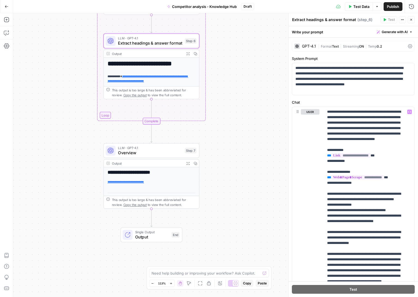
click at [142, 151] on span "Overview" at bounding box center [150, 152] width 64 height 6
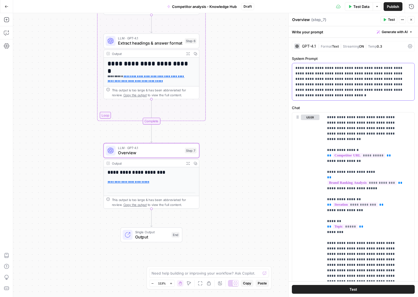
click at [345, 72] on p "**********" at bounding box center [351, 81] width 112 height 33
click at [154, 237] on span "Output" at bounding box center [152, 236] width 34 height 6
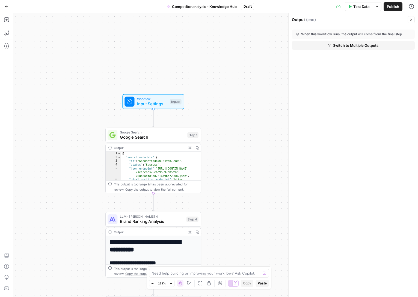
click at [165, 106] on span "Input Settings" at bounding box center [152, 103] width 31 height 6
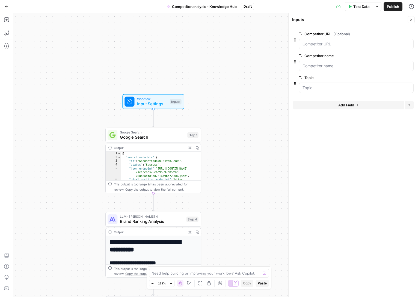
click at [153, 134] on span "Google Search" at bounding box center [152, 137] width 65 height 6
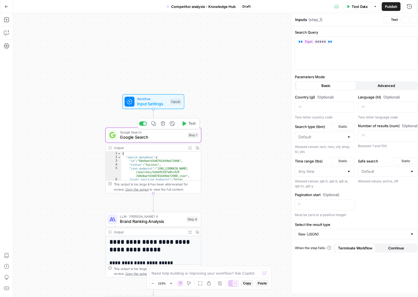
type textarea "Google Search"
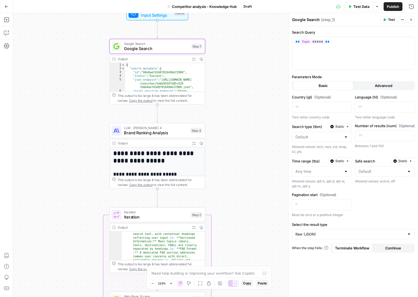
click at [156, 134] on span "Brand Ranking Analysis" at bounding box center [156, 132] width 64 height 6
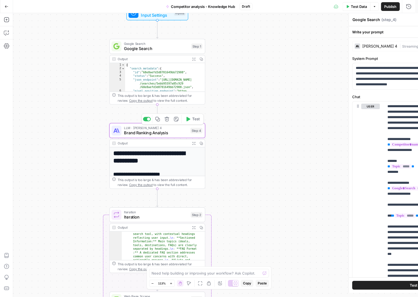
type textarea "Brand Ranking Analysis"
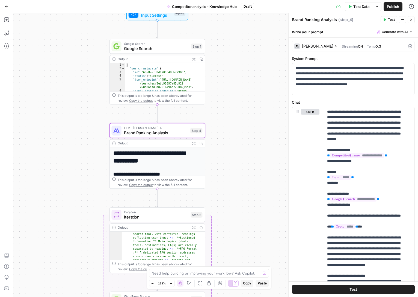
click at [150, 47] on span "Google Search" at bounding box center [156, 48] width 65 height 6
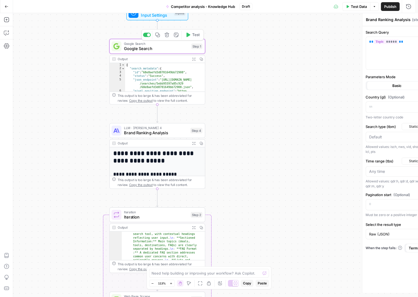
type textarea "Google Search"
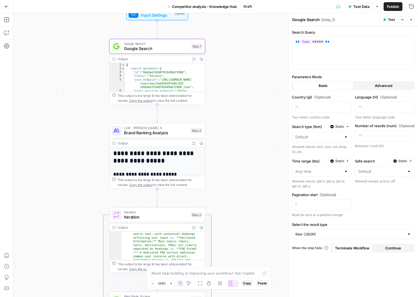
click at [158, 131] on span "Brand Ranking Analysis" at bounding box center [156, 132] width 64 height 6
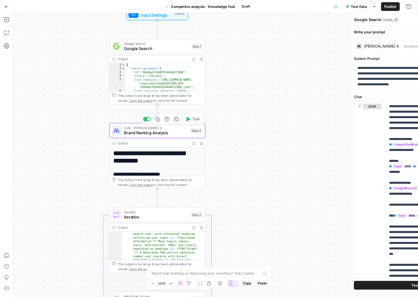
type textarea "Brand Ranking Analysis"
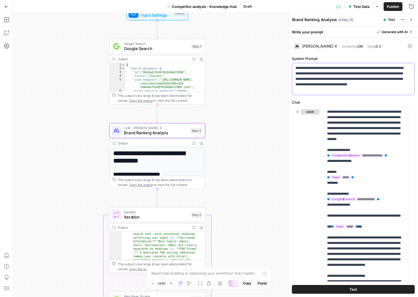
click at [316, 77] on p "**********" at bounding box center [351, 78] width 112 height 27
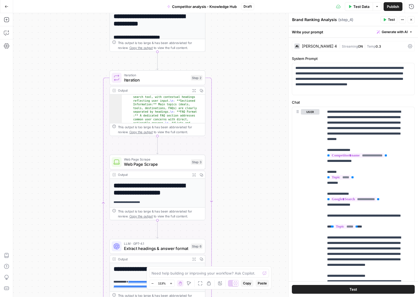
click at [144, 164] on span "Web Page Scrape" at bounding box center [156, 164] width 64 height 6
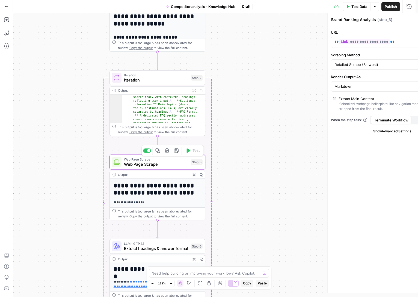
type textarea "Web Page Scrape"
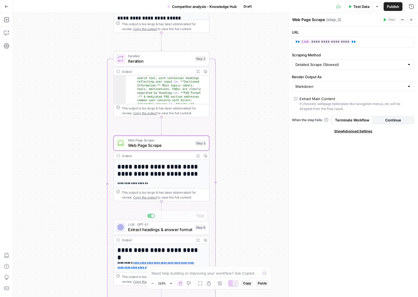
click at [172, 234] on div "LLM · GPT-4.1 Extract headings & answer format Step 6 Copy step Delete step Add…" at bounding box center [162, 227] width 96 height 15
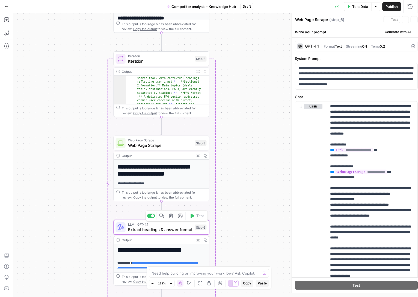
type textarea "Extract headings & answer format"
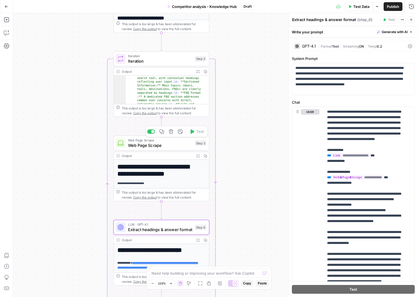
click at [164, 145] on span "Web Page Scrape" at bounding box center [160, 145] width 64 height 6
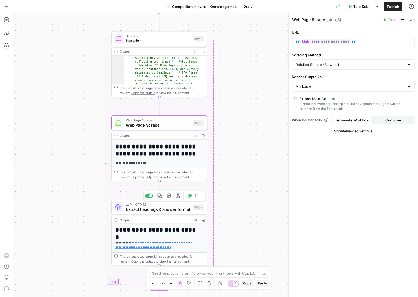
click at [175, 211] on span "Extract headings & answer format" at bounding box center [158, 209] width 64 height 6
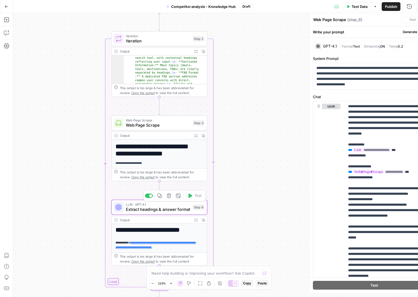
type textarea "Extract headings & answer format"
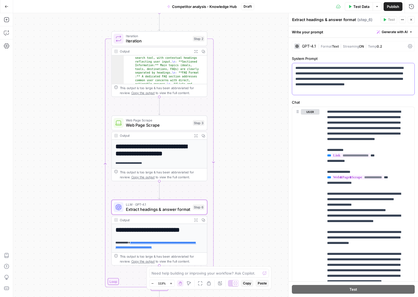
click at [317, 77] on p "**********" at bounding box center [351, 78] width 112 height 27
click at [352, 127] on p "**********" at bounding box center [365, 234] width 76 height 251
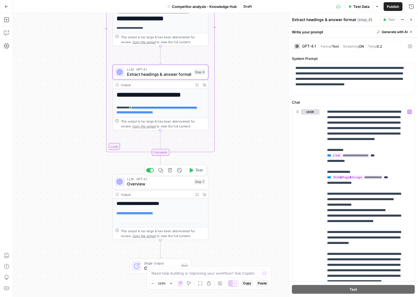
click at [163, 184] on span "Overview" at bounding box center [159, 184] width 64 height 6
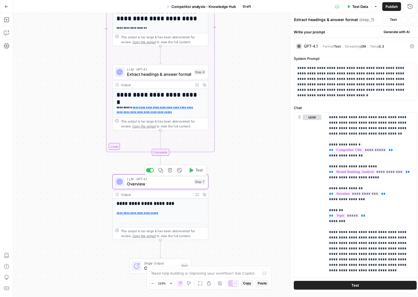
type textarea "Overview"
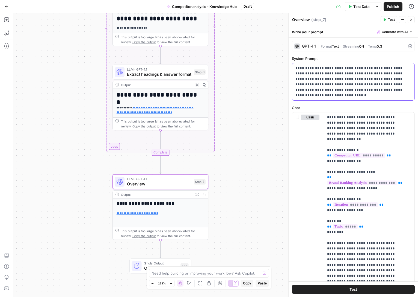
click at [365, 83] on p "**********" at bounding box center [351, 81] width 112 height 33
click at [360, 83] on p "**********" at bounding box center [351, 81] width 112 height 33
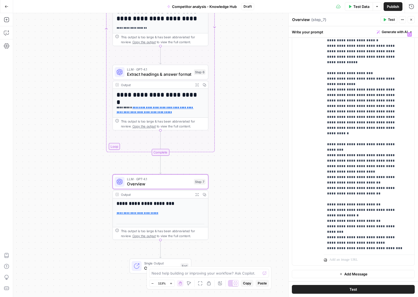
scroll to position [355, 0]
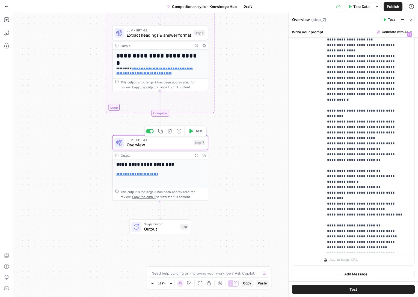
click at [168, 144] on span "Overview" at bounding box center [159, 144] width 64 height 6
click at [164, 148] on div "LLM · GPT-4.1 Overview Step 7 Copy step Delete step Add Note Test" at bounding box center [160, 142] width 96 height 15
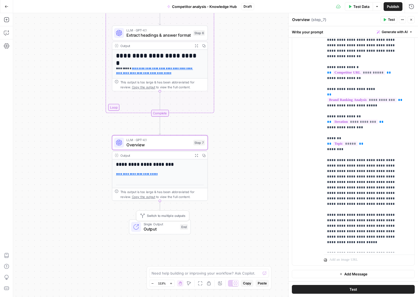
click at [165, 226] on span "Output" at bounding box center [161, 229] width 34 height 6
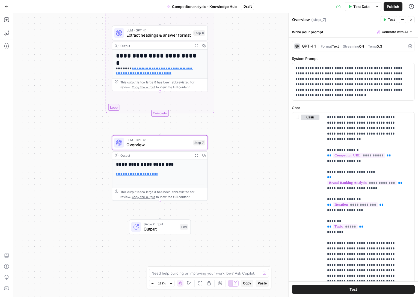
click at [10, 7] on button "Go Back" at bounding box center [7, 7] width 10 height 10
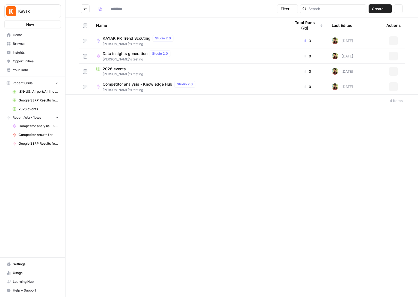
type input "**********"
click at [39, 43] on span "Browse" at bounding box center [36, 43] width 46 height 5
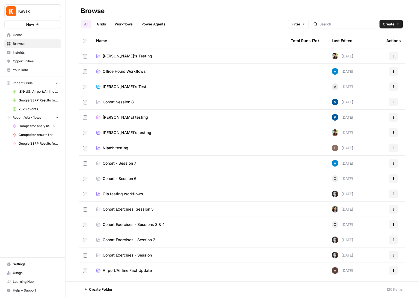
click at [117, 119] on span "Pauline testing" at bounding box center [125, 116] width 45 height 5
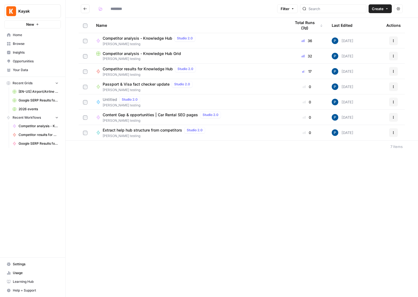
type input "**********"
click at [163, 53] on span "Competitor analysis - Knowledge Hub Grid" at bounding box center [142, 53] width 78 height 5
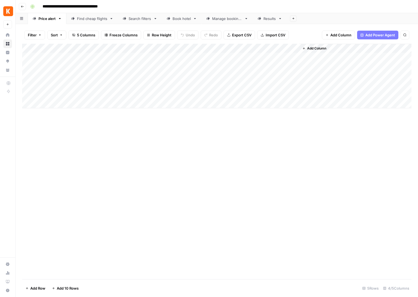
click at [171, 57] on div "Add Column" at bounding box center [216, 76] width 389 height 64
click at [235, 52] on div "Add Column" at bounding box center [216, 76] width 389 height 64
click at [254, 47] on div at bounding box center [260, 49] width 78 height 11
click at [344, 64] on div "Add Column" at bounding box center [355, 76] width 112 height 64
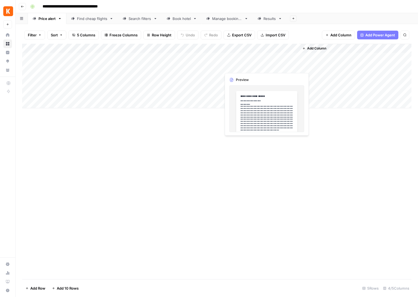
click at [274, 62] on div "Add Column" at bounding box center [216, 76] width 389 height 64
click at [267, 59] on div "Add Column" at bounding box center [216, 76] width 389 height 64
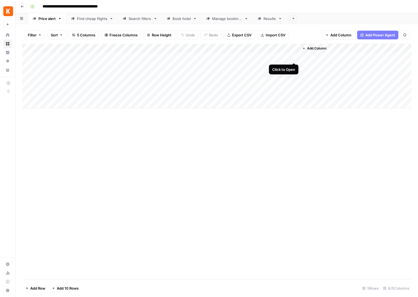
click at [293, 58] on div "Add Column" at bounding box center [216, 76] width 389 height 64
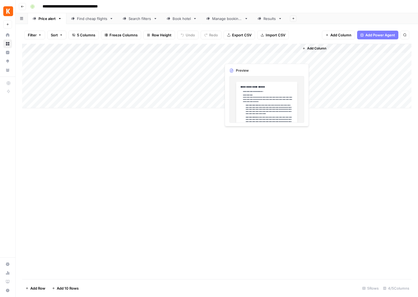
click at [294, 56] on div "Add Column" at bounding box center [216, 76] width 389 height 64
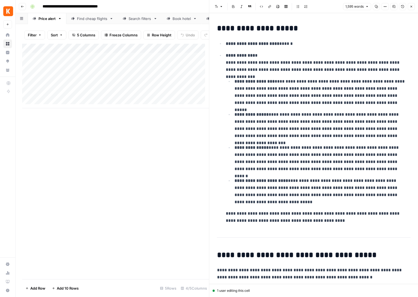
click at [410, 8] on icon "button" at bounding box center [411, 6] width 3 height 3
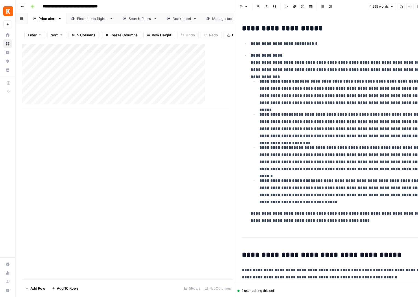
click at [410, 8] on div "Font style Bold Italic Block quote Code block Link Image Insert Table Bulleted …" at bounding box center [339, 6] width 202 height 7
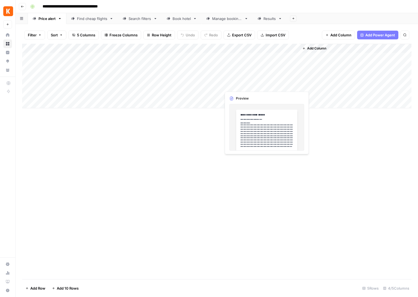
click at [188, 165] on div "Add Column" at bounding box center [216, 161] width 389 height 235
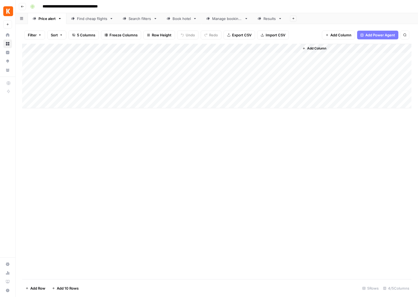
click at [267, 152] on div "Add Column" at bounding box center [216, 161] width 389 height 235
click at [293, 56] on div "Add Column" at bounding box center [216, 76] width 389 height 64
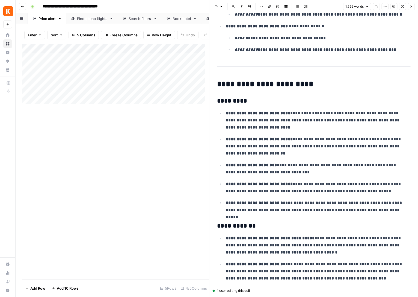
scroll to position [2109, 0]
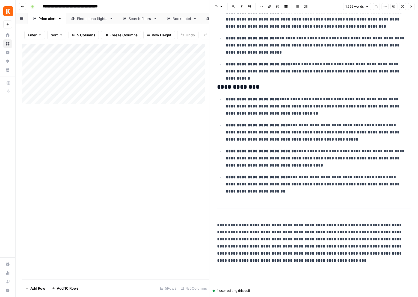
click at [411, 8] on icon "button" at bounding box center [411, 6] width 3 height 3
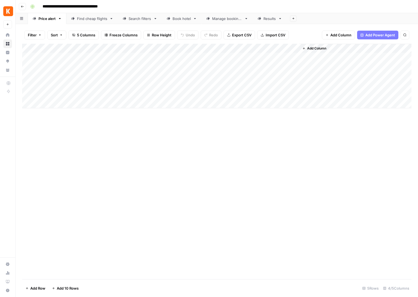
click at [23, 7] on icon "button" at bounding box center [22, 6] width 3 height 3
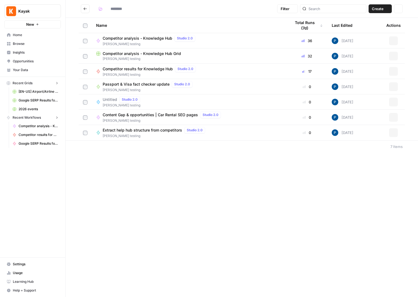
type input "**********"
click at [87, 10] on button "Go back" at bounding box center [85, 8] width 9 height 9
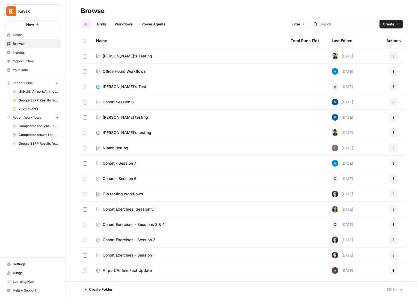
click at [119, 149] on span "Niamh testing" at bounding box center [116, 147] width 26 height 5
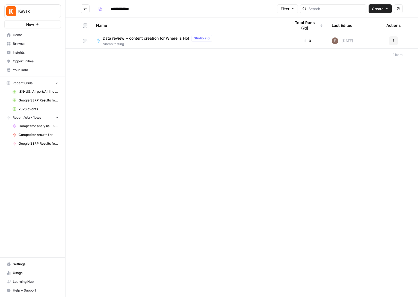
click at [139, 36] on span "Data review + content creation for Where is Hot" at bounding box center [146, 38] width 87 height 5
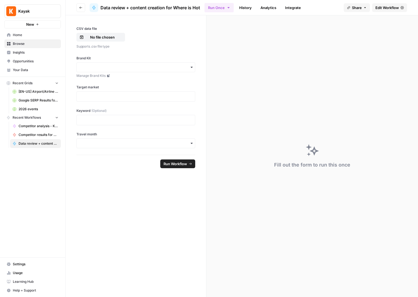
click at [78, 5] on button "Go back" at bounding box center [80, 7] width 9 height 9
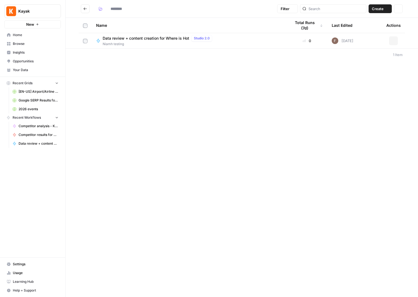
type input "**********"
click at [25, 44] on span "Browse" at bounding box center [36, 43] width 46 height 5
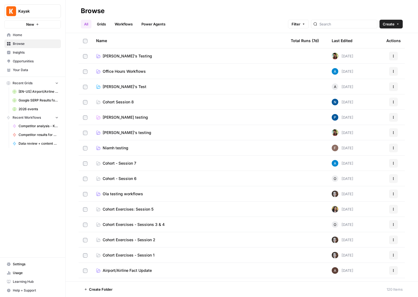
click at [119, 133] on span "[PERSON_NAME]'s testing" at bounding box center [127, 132] width 49 height 5
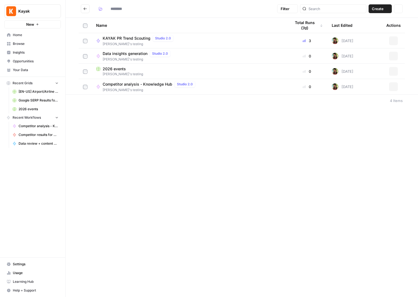
type input "**********"
click at [395, 83] on button "Actions" at bounding box center [393, 86] width 9 height 9
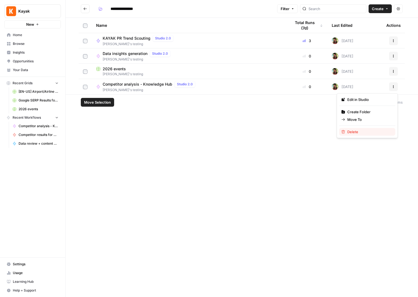
click at [352, 134] on span "Delete" at bounding box center [369, 131] width 44 height 5
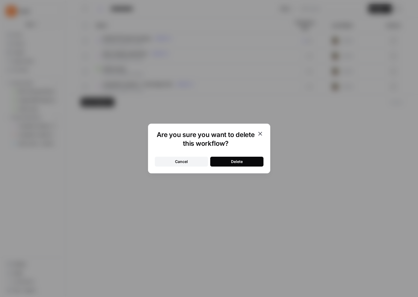
click at [250, 166] on button "Delete" at bounding box center [236, 161] width 53 height 10
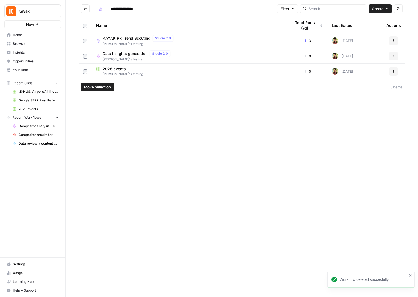
click at [83, 9] on icon "Go back" at bounding box center [85, 9] width 4 height 4
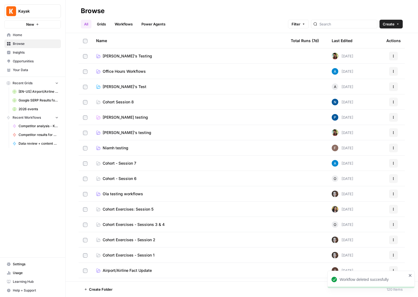
click at [122, 54] on span "Oliana's Testing" at bounding box center [127, 55] width 49 height 5
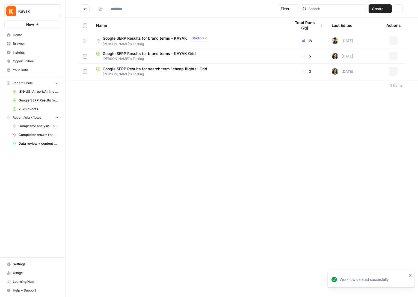
type input "**********"
click at [87, 9] on icon "Go back" at bounding box center [85, 8] width 3 height 2
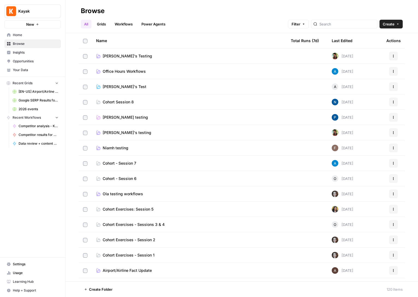
click at [123, 88] on span "AndreCova's Test" at bounding box center [125, 86] width 44 height 5
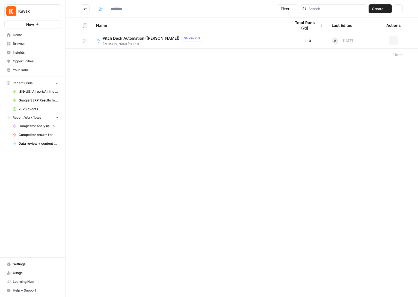
type input "**********"
click at [85, 8] on icon "Go back" at bounding box center [85, 9] width 4 height 4
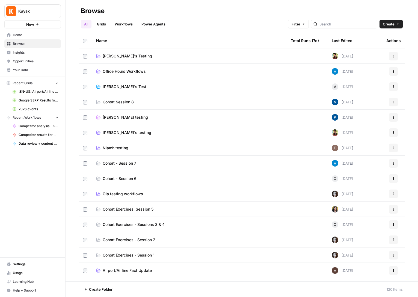
click at [120, 115] on span "Pauline testing" at bounding box center [125, 116] width 45 height 5
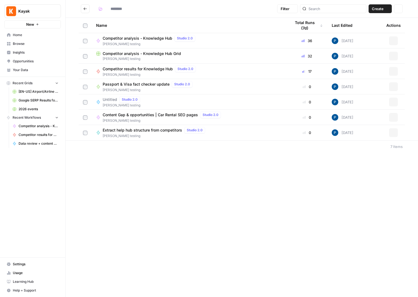
type input "**********"
click at [87, 9] on button "Go back" at bounding box center [85, 8] width 9 height 9
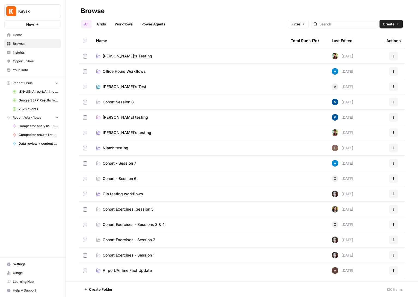
click at [113, 150] on span "Niamh testing" at bounding box center [116, 147] width 26 height 5
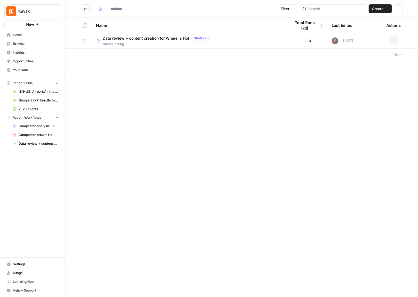
type input "**********"
click at [29, 34] on span "Home" at bounding box center [36, 34] width 46 height 5
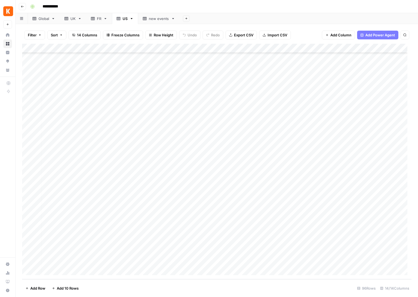
scroll to position [678, 0]
drag, startPoint x: 124, startPoint y: 20, endPoint x: 61, endPoint y: 18, distance: 62.6
click at [61, 18] on div "Global [GEOGRAPHIC_DATA] FR US new events Add Sheet" at bounding box center [217, 18] width 403 height 11
click at [234, 34] on span "Export CSV" at bounding box center [243, 34] width 19 height 5
click at [96, 16] on div "UK" at bounding box center [96, 18] width 11 height 5
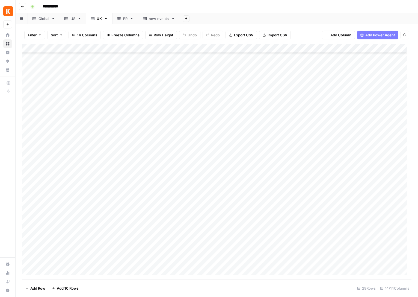
scroll to position [33, 0]
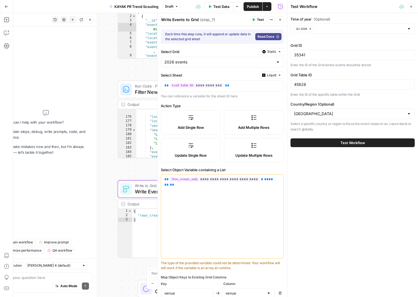
scroll to position [192, 0]
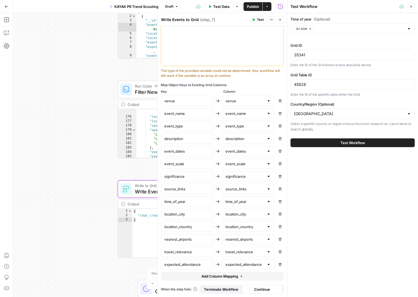
click at [141, 189] on span "Write Events to Grid" at bounding box center [173, 191] width 76 height 7
click at [258, 21] on span "Test" at bounding box center [260, 19] width 7 height 5
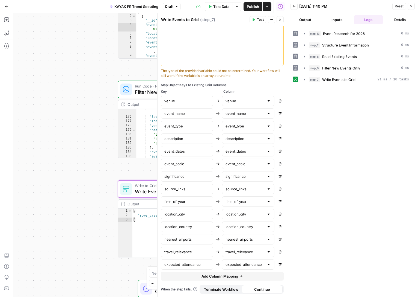
click at [415, 6] on button "Close" at bounding box center [411, 6] width 7 height 7
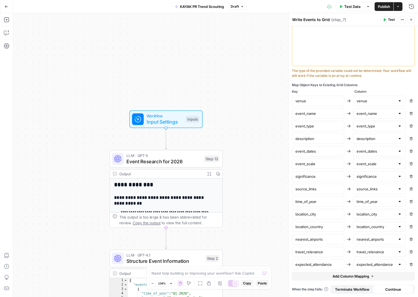
click at [358, 4] on span "Test Data" at bounding box center [352, 6] width 16 height 5
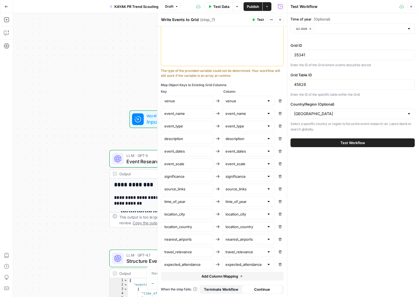
click at [335, 141] on button "Test Workflow" at bounding box center [353, 142] width 124 height 9
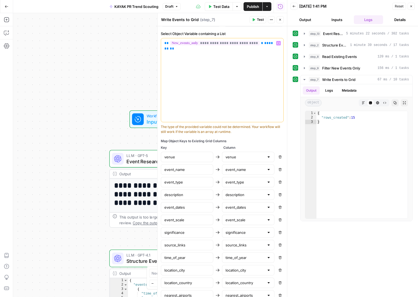
scroll to position [132, 0]
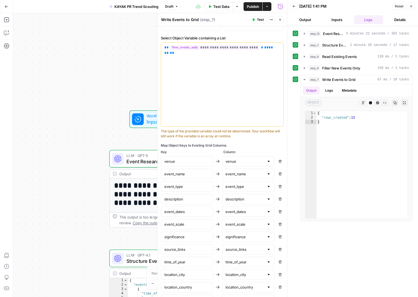
click at [281, 20] on icon "button" at bounding box center [280, 19] width 3 height 3
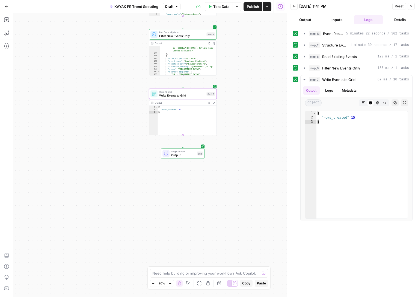
click at [296, 7] on button "Back" at bounding box center [294, 6] width 7 height 7
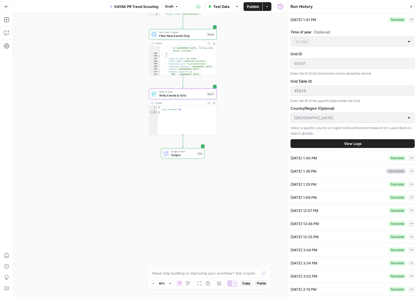
click at [227, 8] on span "Test Data" at bounding box center [221, 6] width 16 height 5
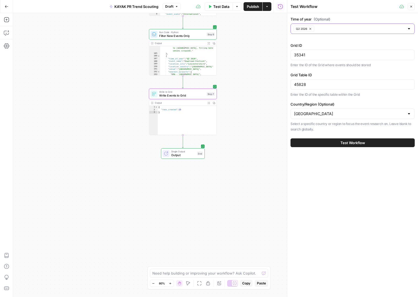
click at [309, 29] on icon "button" at bounding box center [310, 28] width 3 height 3
click at [309, 29] on input "Time of year (Optional)" at bounding box center [349, 28] width 111 height 5
click at [305, 59] on span "Q3 2026" at bounding box center [351, 57] width 113 height 5
click at [329, 167] on div "Time of year (Optional) Q3 2026 Grid ID 35341 Enter the ID of the Grid where ev…" at bounding box center [352, 154] width 131 height 283
click at [338, 146] on button "Test Workflow" at bounding box center [353, 142] width 124 height 9
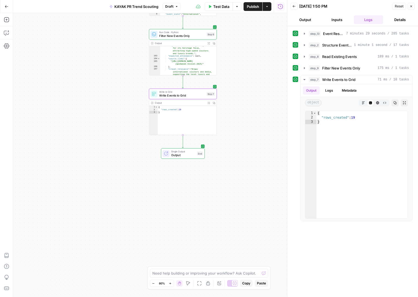
click at [3, 8] on button "Go Back" at bounding box center [7, 7] width 10 height 10
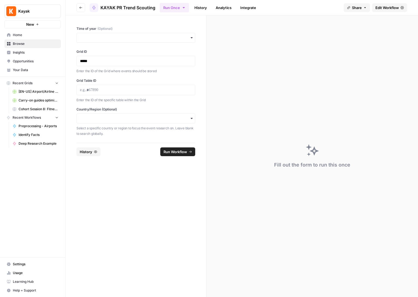
click at [388, 6] on span "Edit Workflow" at bounding box center [387, 7] width 23 height 5
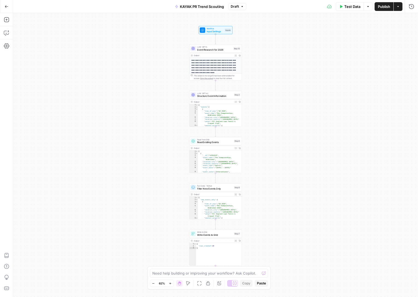
click at [351, 8] on span "Test Data" at bounding box center [352, 6] width 16 height 5
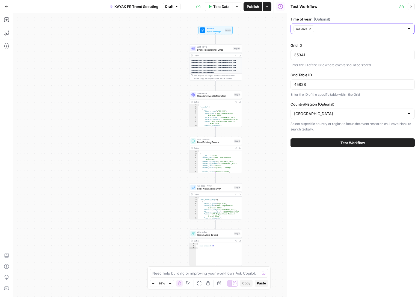
click at [314, 29] on button "Q3 2026" at bounding box center [304, 28] width 21 height 7
click at [314, 29] on input "Time of year (Optional)" at bounding box center [349, 28] width 111 height 5
click at [311, 64] on span "Q4 2026" at bounding box center [351, 65] width 113 height 5
click at [333, 214] on div "Time of year (Optional) Q4 2026 Grid ID 35341 Enter the ID of the Grid where ev…" at bounding box center [352, 154] width 131 height 283
click at [324, 146] on button "Test Workflow" at bounding box center [353, 142] width 124 height 9
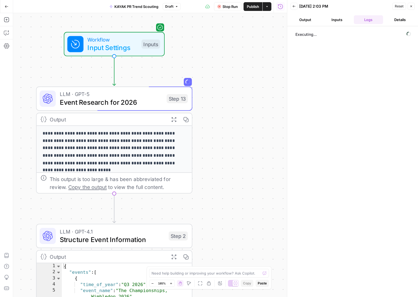
drag, startPoint x: 263, startPoint y: 53, endPoint x: 255, endPoint y: 112, distance: 59.6
click at [255, 112] on div "**********" at bounding box center [150, 154] width 274 height 283
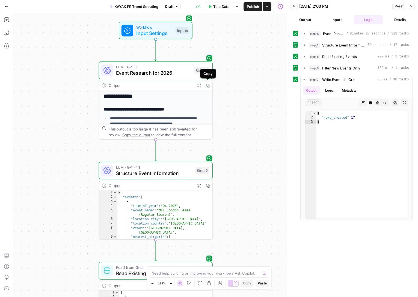
click at [307, 17] on button "Output" at bounding box center [305, 19] width 29 height 9
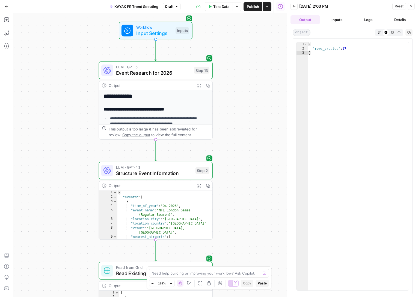
click at [338, 15] on header "Back [DATE] 2:03 PM Reset Close Output Inputs Logs Details" at bounding box center [352, 13] width 131 height 26
click at [335, 19] on button "Inputs" at bounding box center [336, 19] width 29 height 9
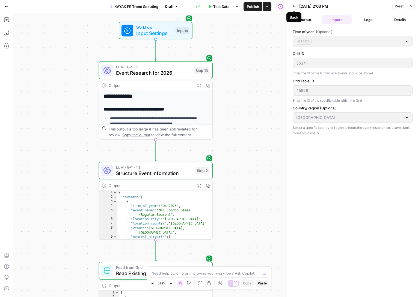
click at [292, 5] on icon "button" at bounding box center [293, 6] width 3 height 3
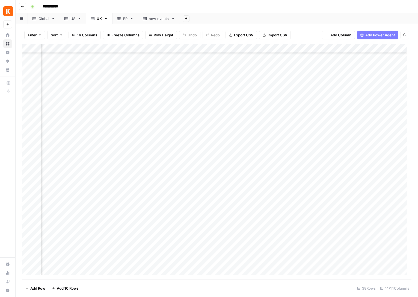
scroll to position [140, 488]
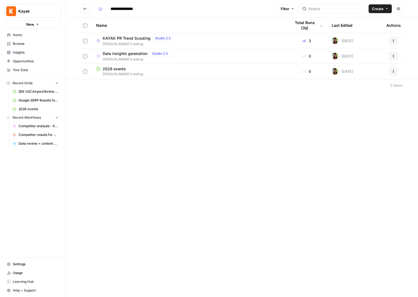
click at [123, 38] on span "KAYAK PR Trend Scouting" at bounding box center [127, 38] width 48 height 5
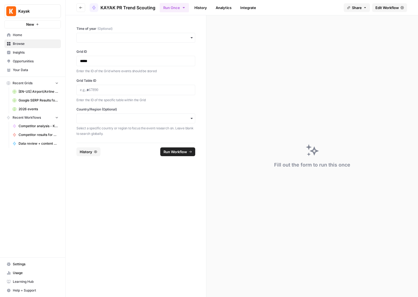
click at [82, 6] on button "Go back" at bounding box center [80, 7] width 9 height 9
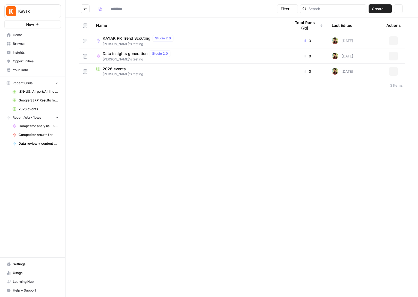
type input "**********"
click at [118, 68] on span "2026 events" at bounding box center [114, 68] width 23 height 5
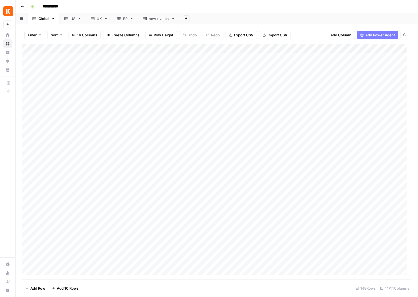
click at [96, 19] on div "UK" at bounding box center [96, 18] width 11 height 5
click at [243, 34] on span "Export CSV" at bounding box center [243, 34] width 19 height 5
